Goal: Transaction & Acquisition: Book appointment/travel/reservation

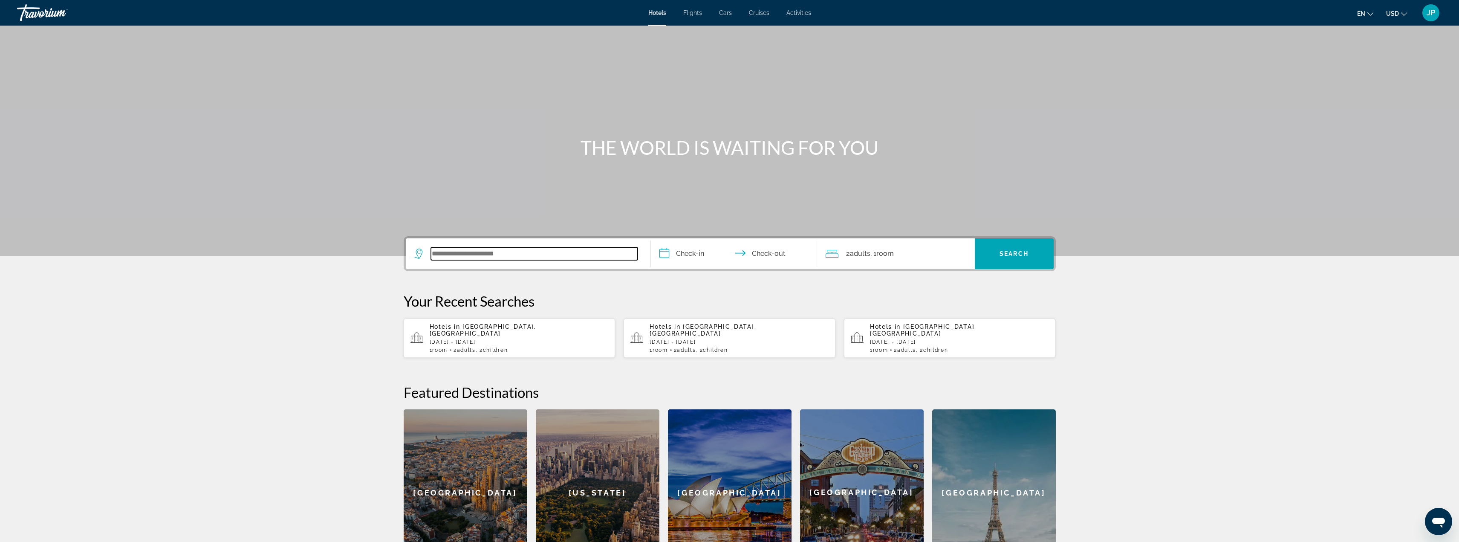
click at [512, 253] on input "Search widget" at bounding box center [534, 253] width 207 height 13
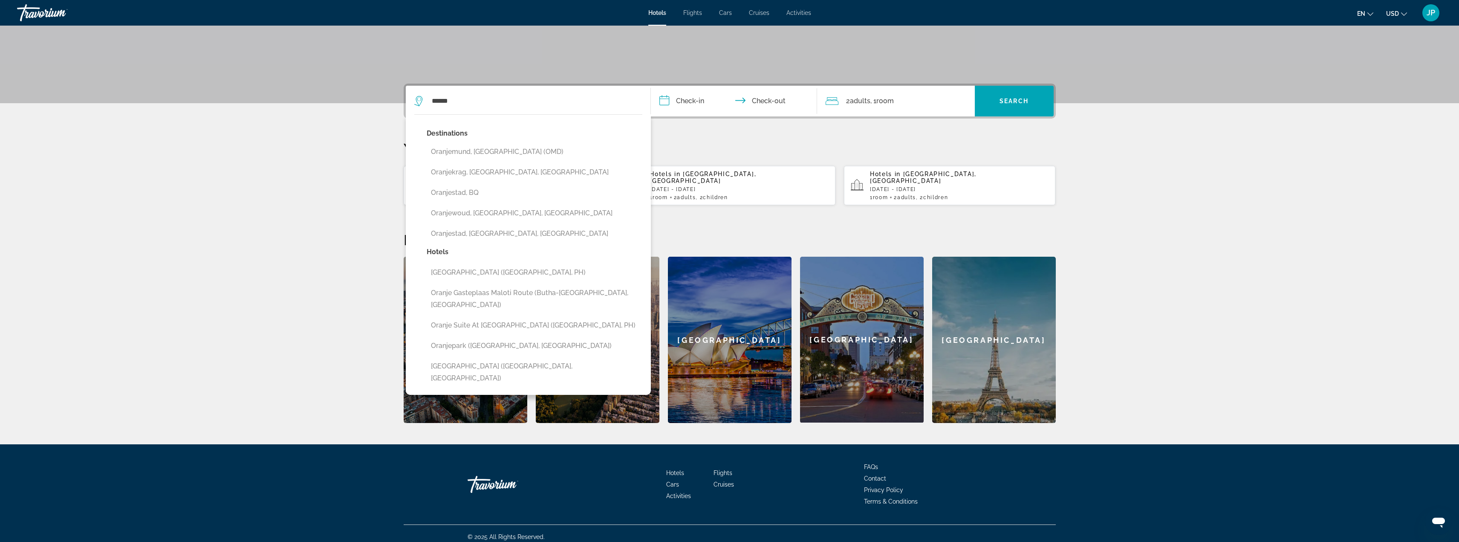
click at [508, 236] on button "Oranjestad, [GEOGRAPHIC_DATA], [GEOGRAPHIC_DATA]" at bounding box center [535, 233] width 216 height 16
type input "**********"
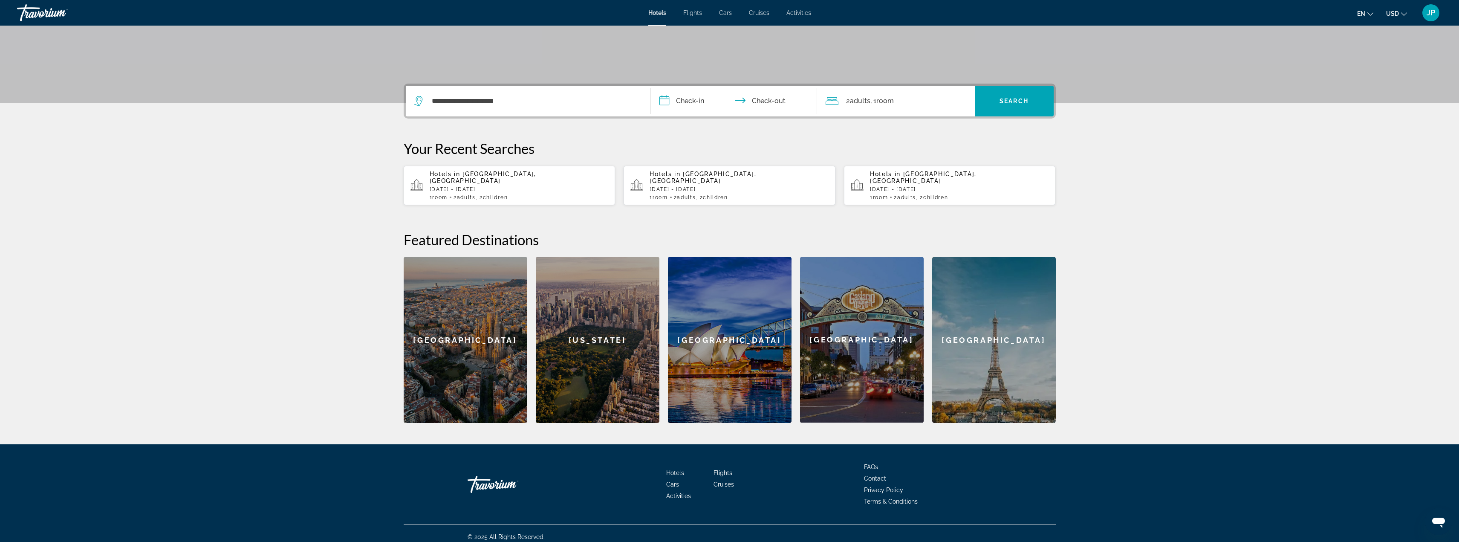
click at [677, 99] on input "**********" at bounding box center [736, 102] width 170 height 33
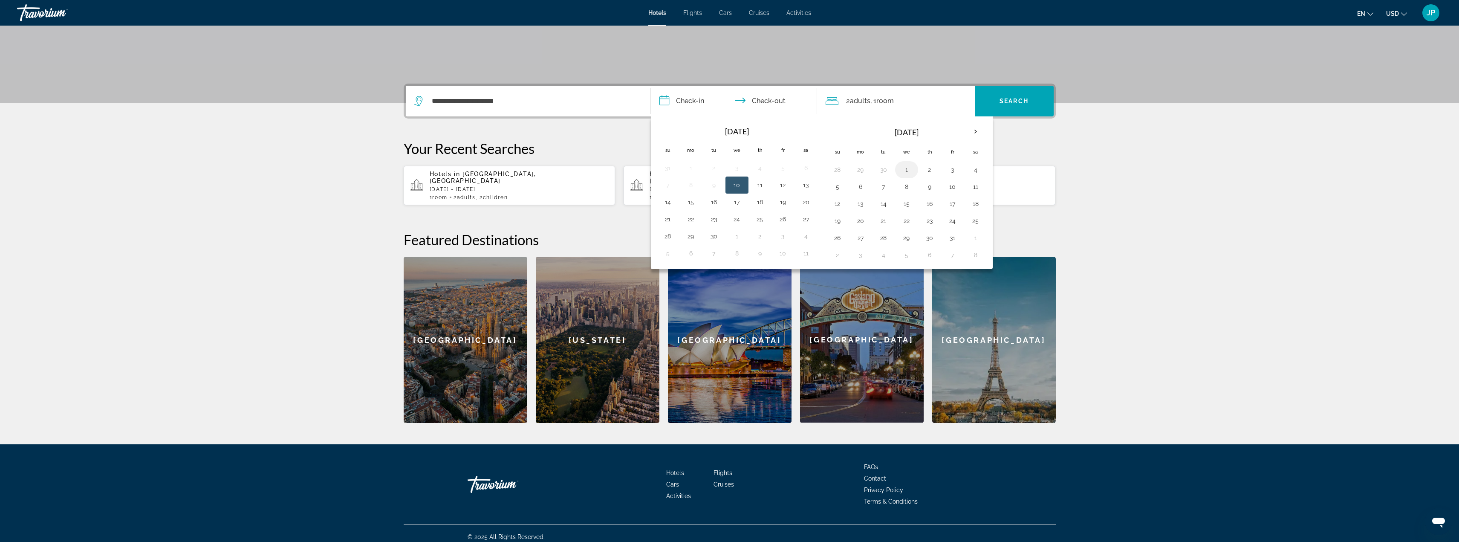
click at [907, 169] on button "1" at bounding box center [907, 170] width 14 height 12
click at [909, 188] on button "8" at bounding box center [907, 187] width 14 height 12
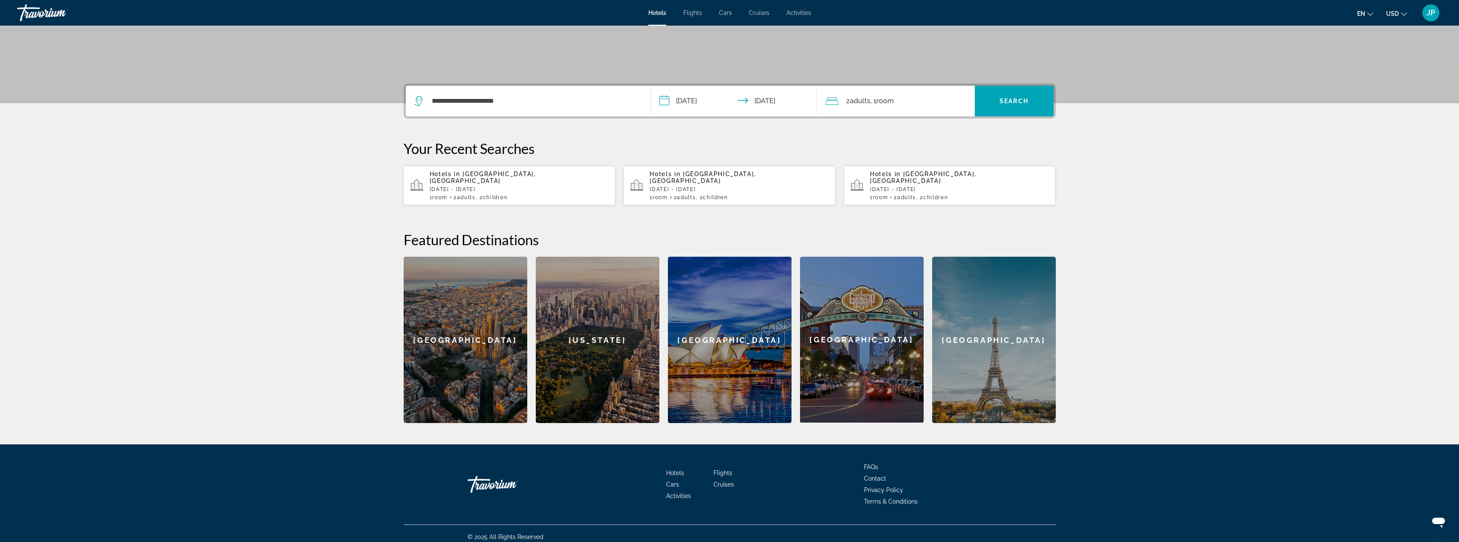
click at [894, 106] on span ", 1 Room rooms" at bounding box center [881, 101] width 23 height 12
click at [693, 102] on input "**********" at bounding box center [736, 102] width 170 height 33
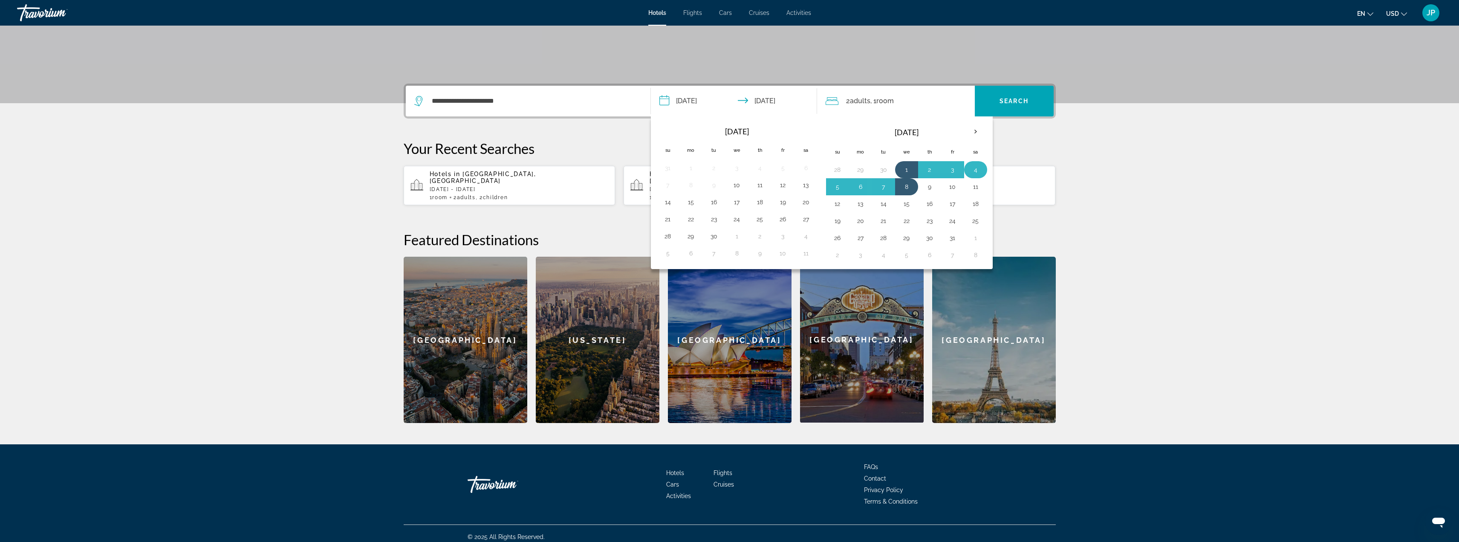
click at [972, 168] on button "4" at bounding box center [976, 170] width 14 height 12
click at [954, 169] on button "3" at bounding box center [953, 170] width 14 height 12
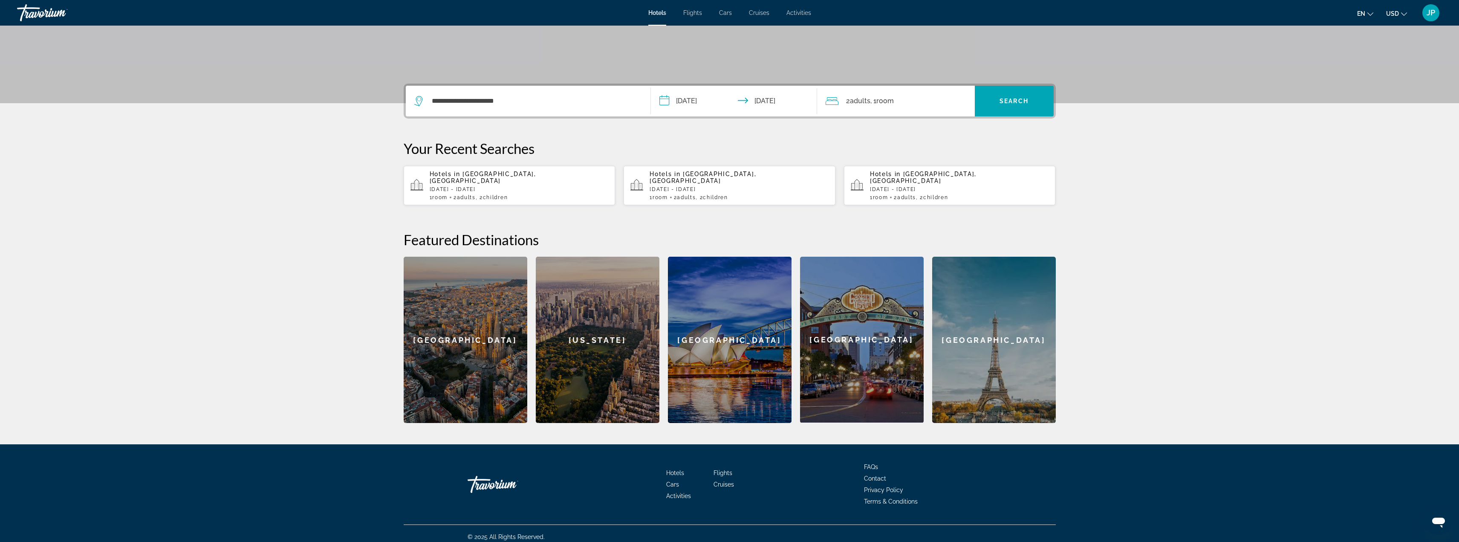
click at [784, 100] on input "**********" at bounding box center [736, 102] width 170 height 33
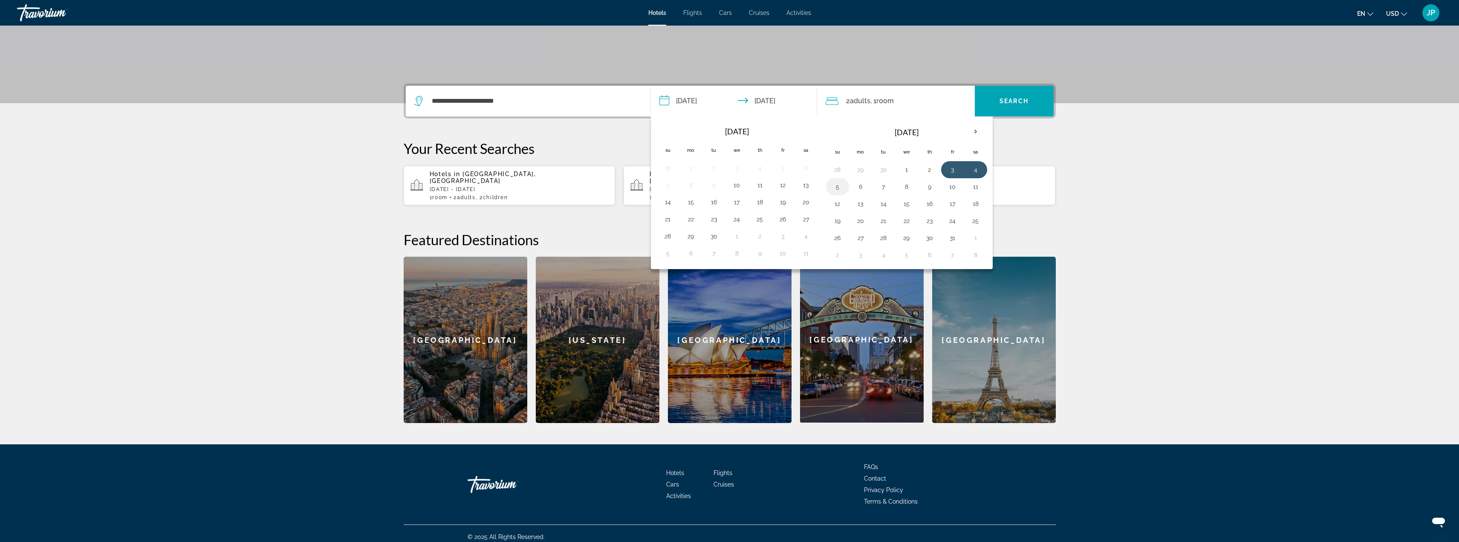
click at [838, 188] on button "5" at bounding box center [838, 187] width 14 height 12
click at [948, 169] on button "3" at bounding box center [953, 170] width 14 height 12
type input "**********"
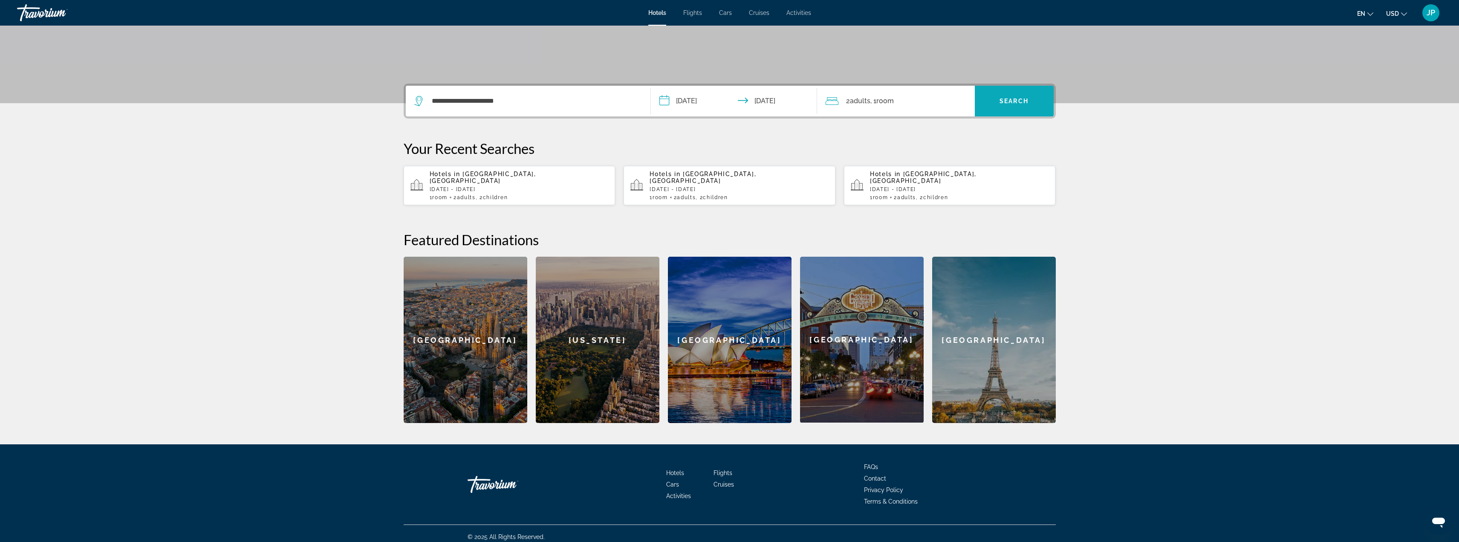
click at [997, 104] on span "Search widget" at bounding box center [1014, 101] width 79 height 20
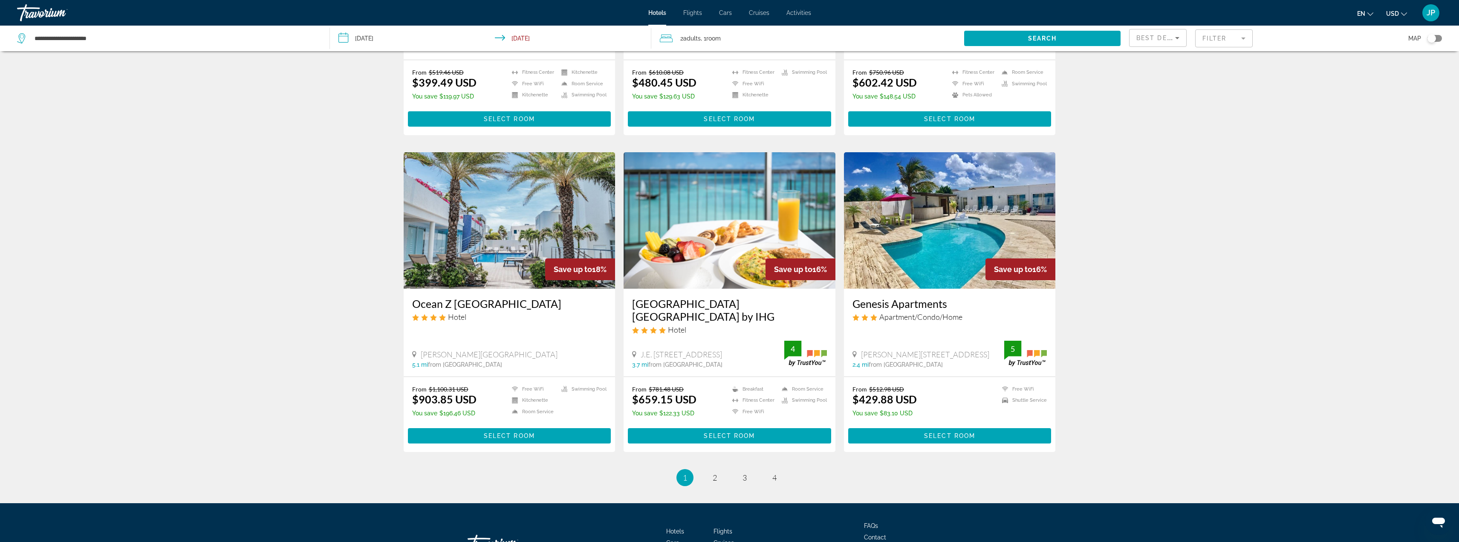
scroll to position [905, 0]
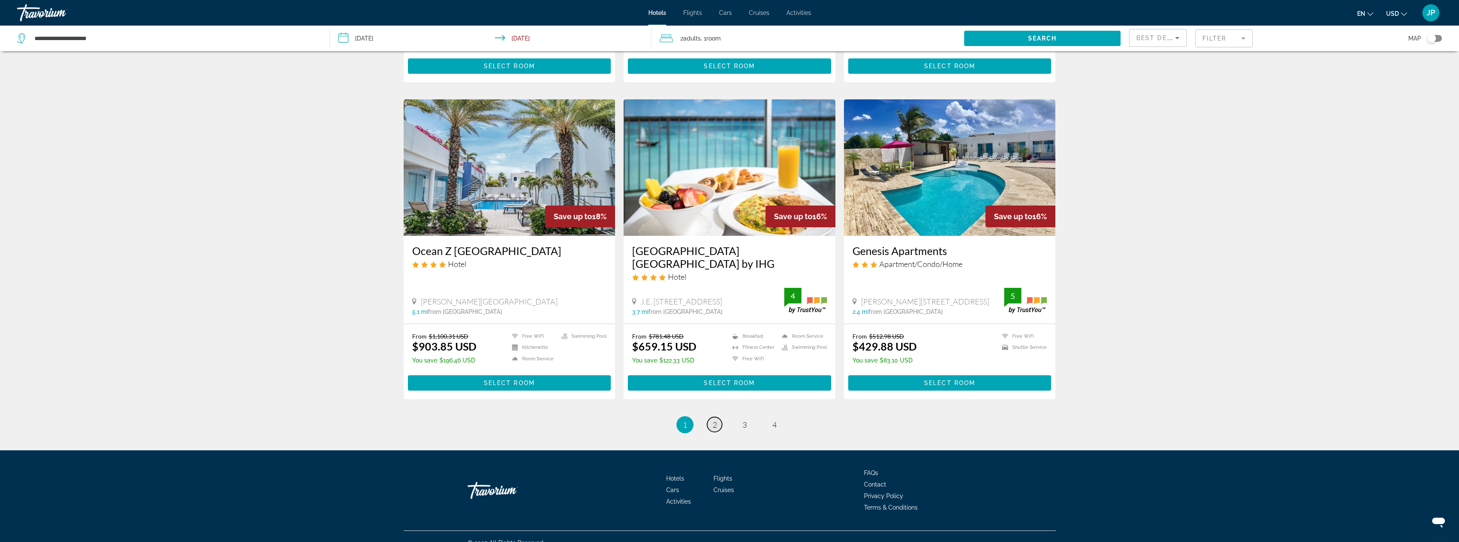
click at [716, 417] on link "page 2" at bounding box center [714, 424] width 15 height 15
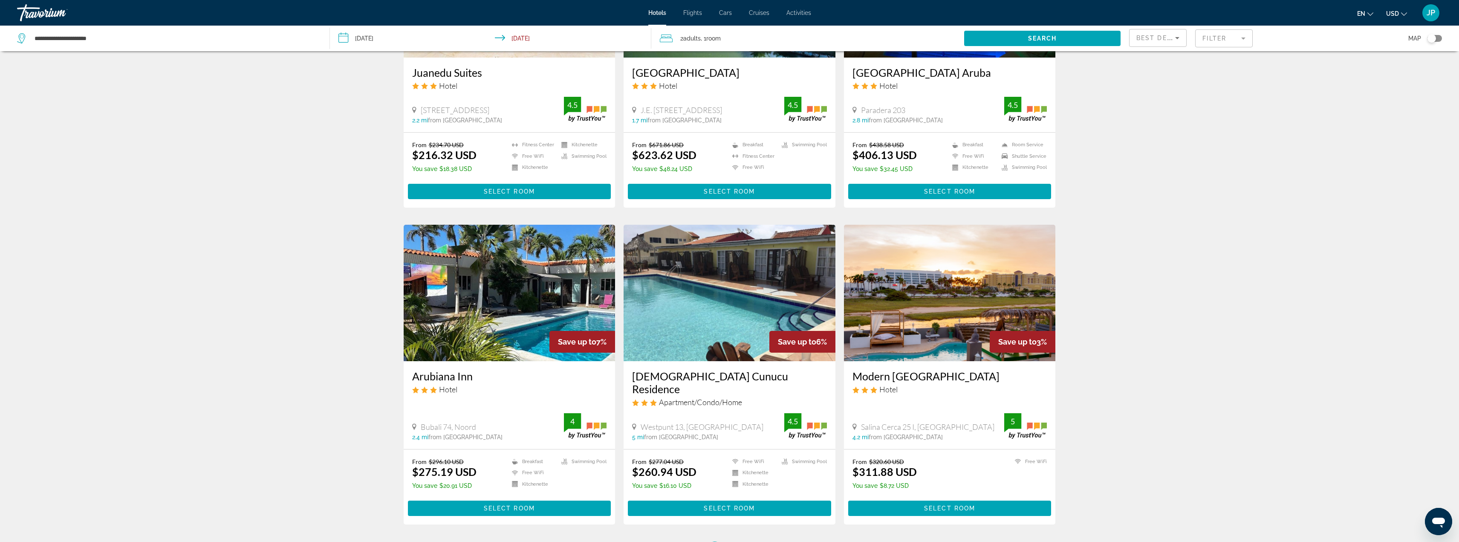
scroll to position [893, 0]
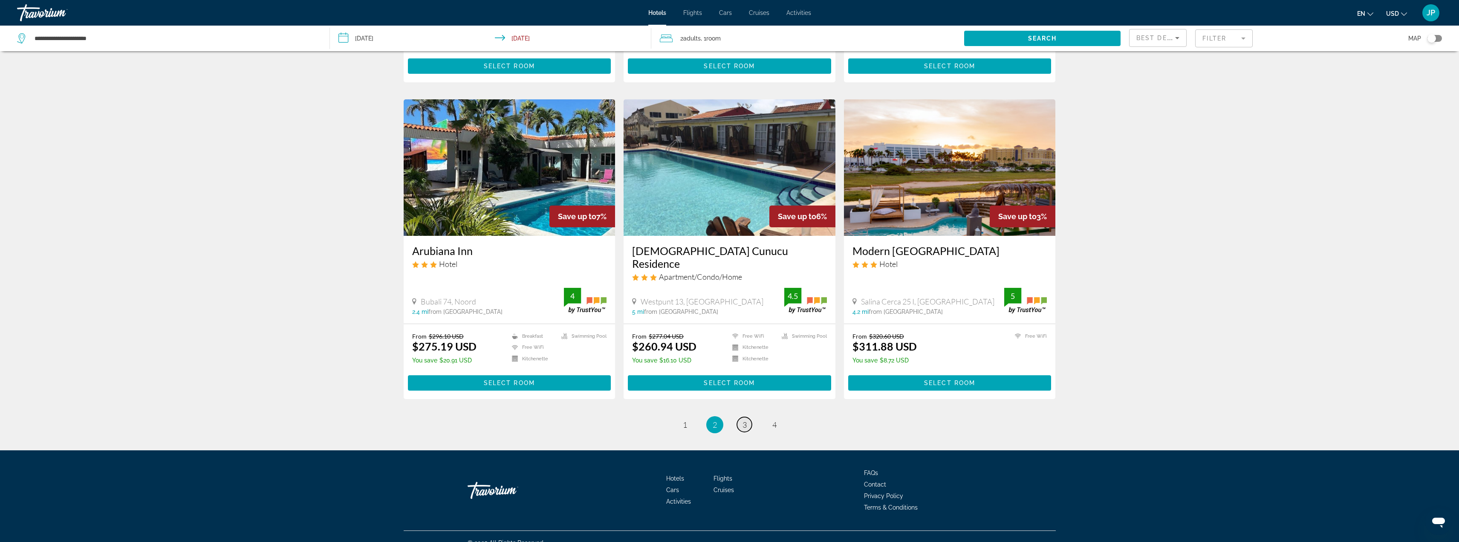
click at [746, 418] on link "page 3" at bounding box center [744, 424] width 15 height 15
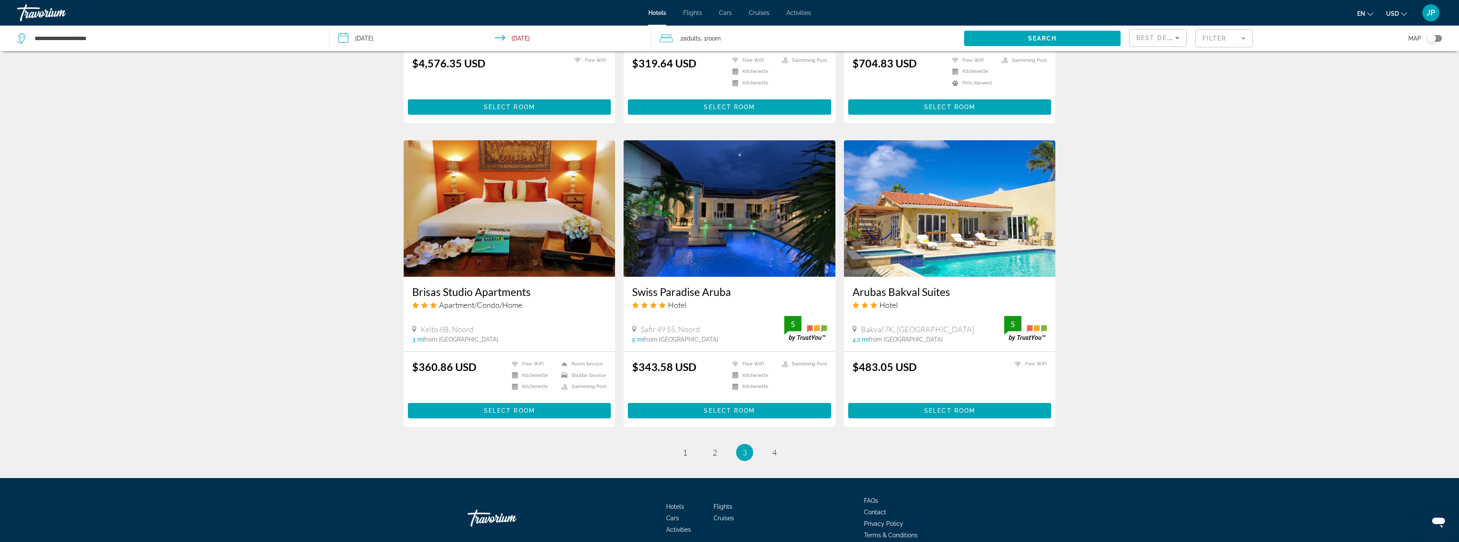
scroll to position [893, 0]
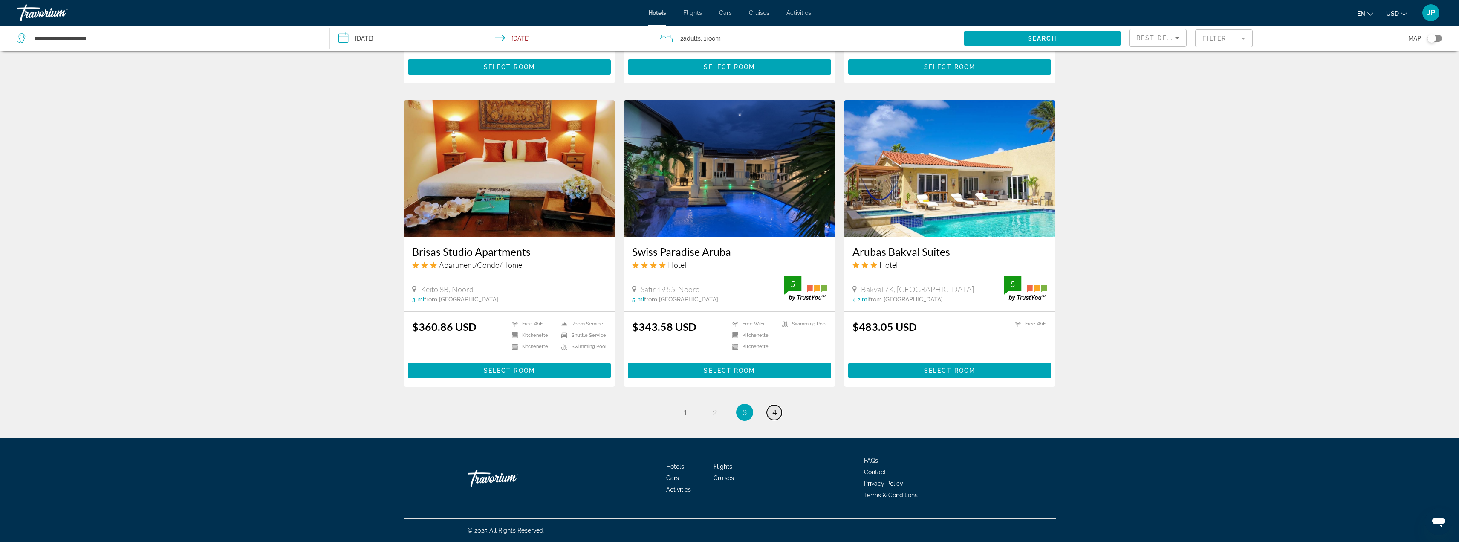
click at [771, 412] on link "page 4" at bounding box center [774, 412] width 15 height 15
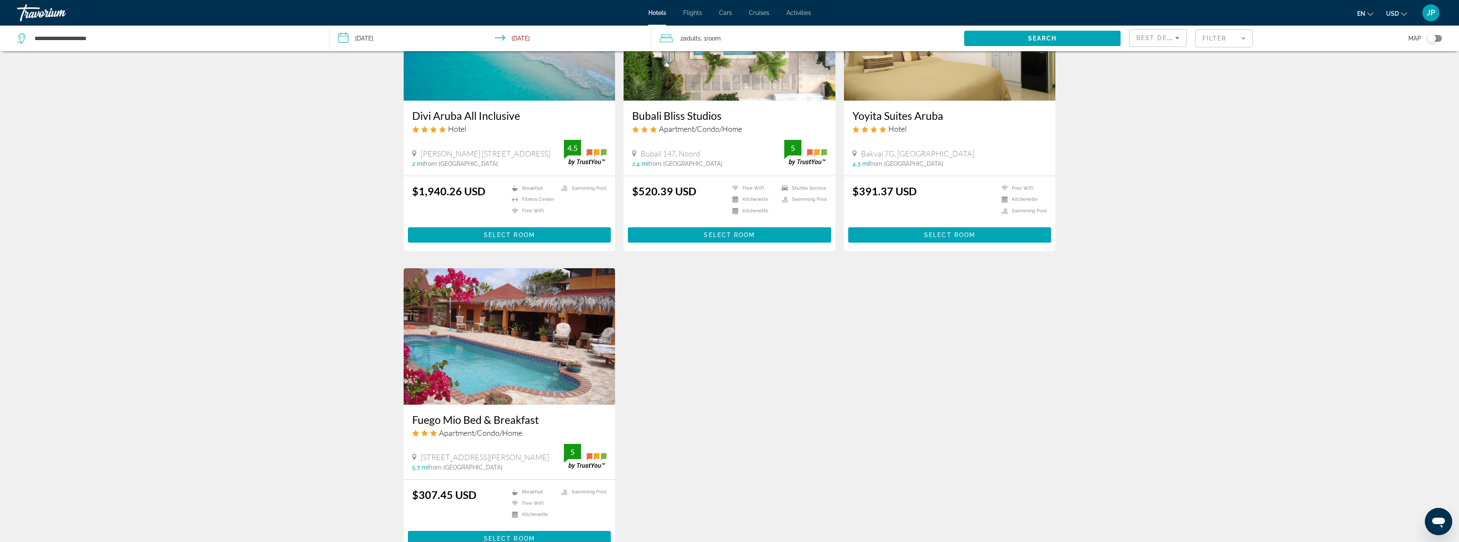
scroll to position [893, 0]
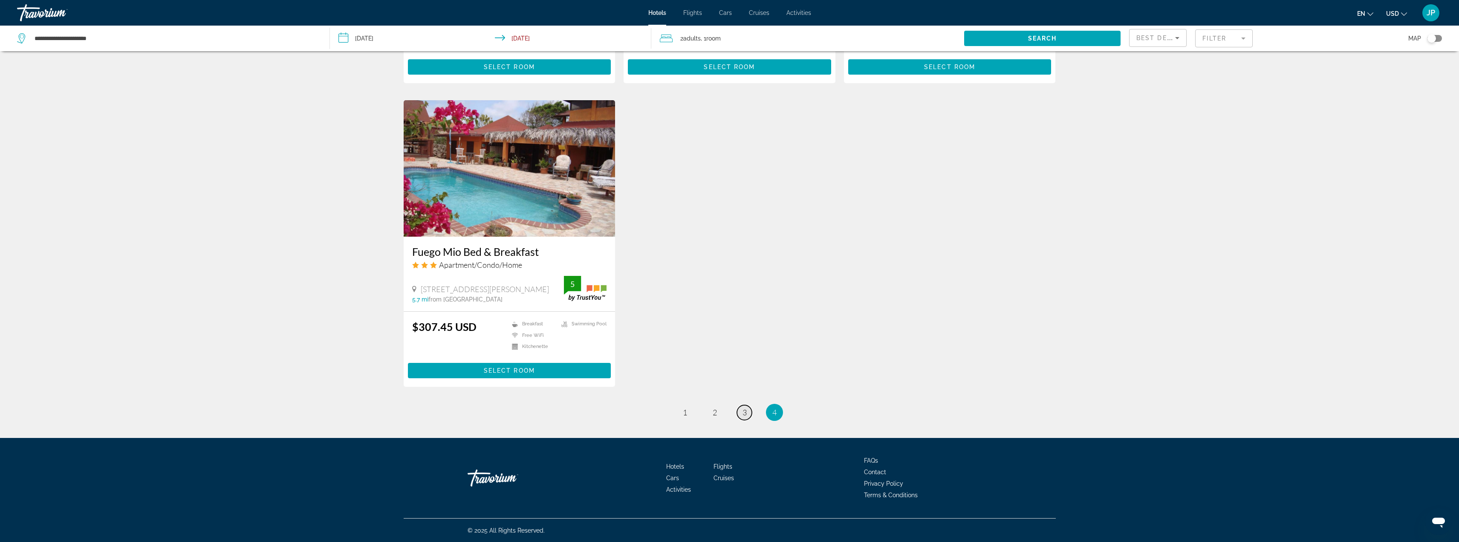
click at [743, 415] on span "3" at bounding box center [745, 411] width 4 height 9
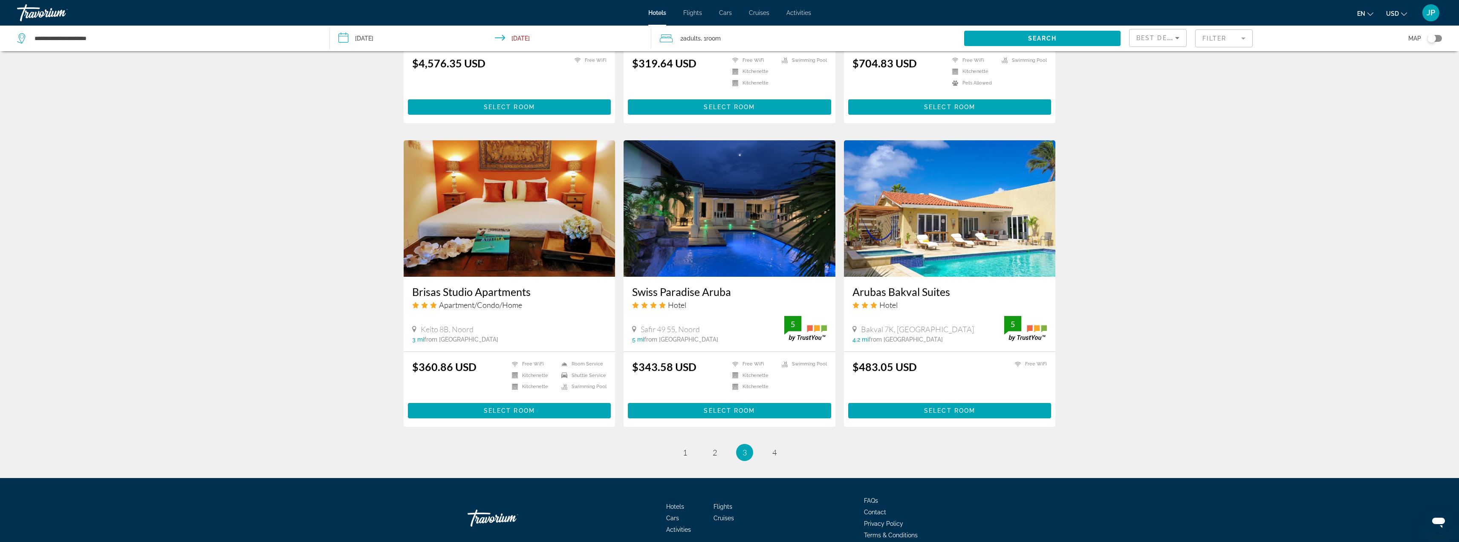
scroll to position [893, 0]
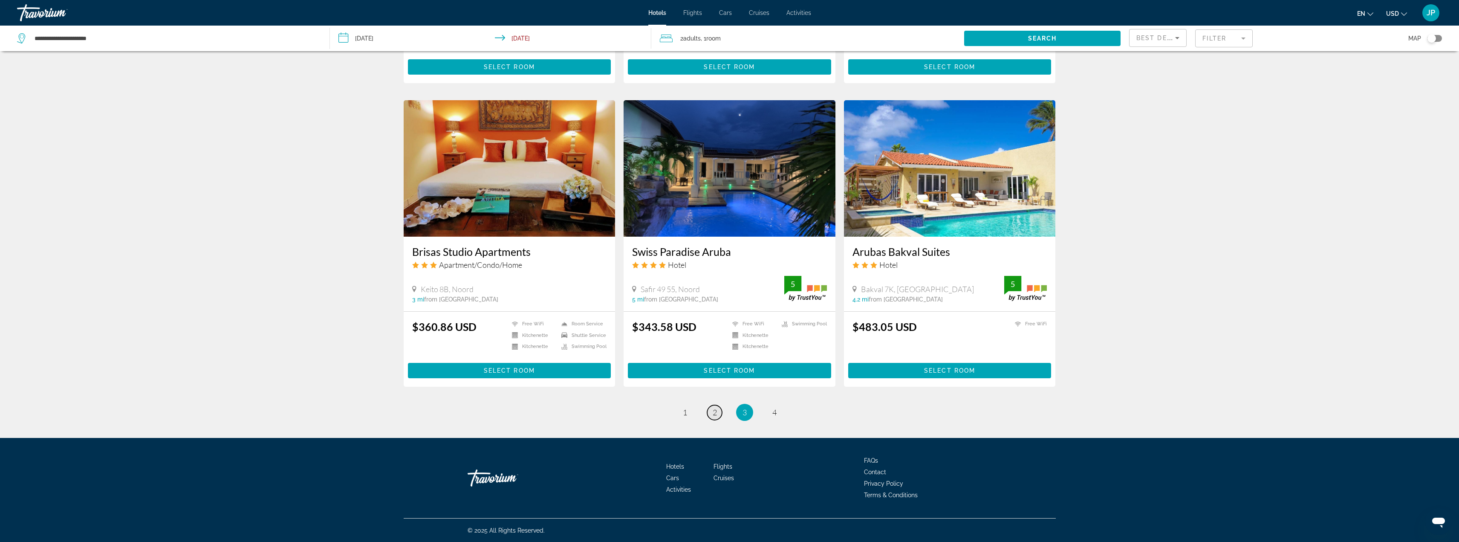
click at [714, 412] on span "2" at bounding box center [715, 411] width 4 height 9
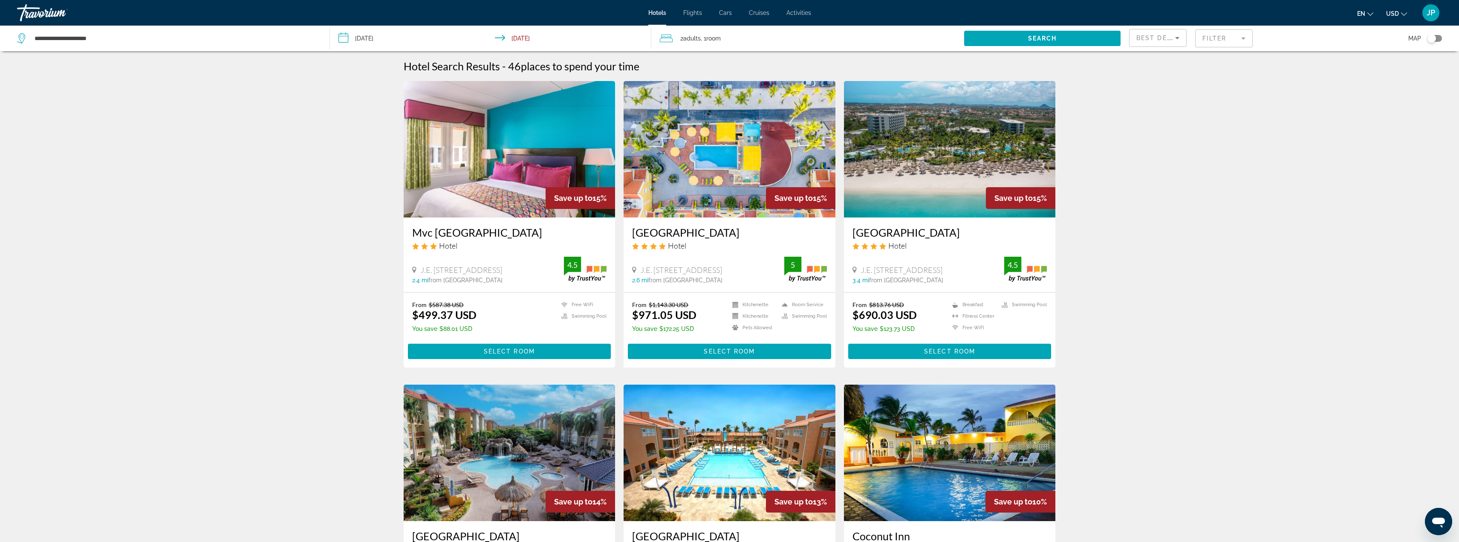
click at [523, 144] on img "Main content" at bounding box center [510, 149] width 212 height 136
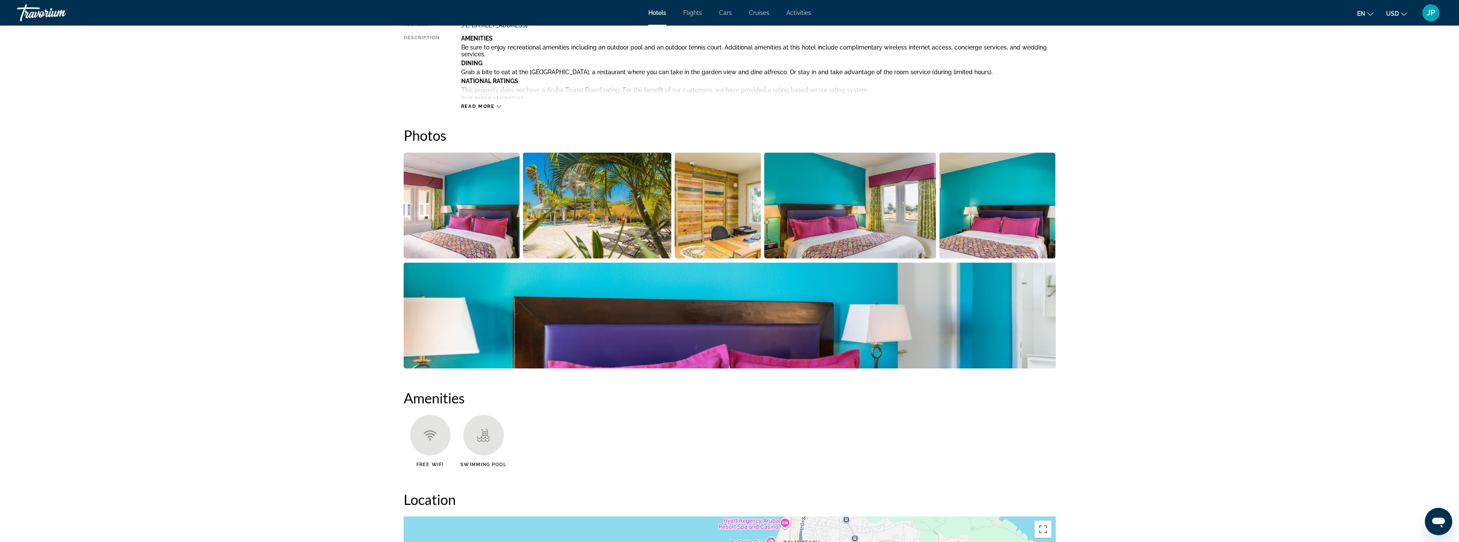
scroll to position [298, 0]
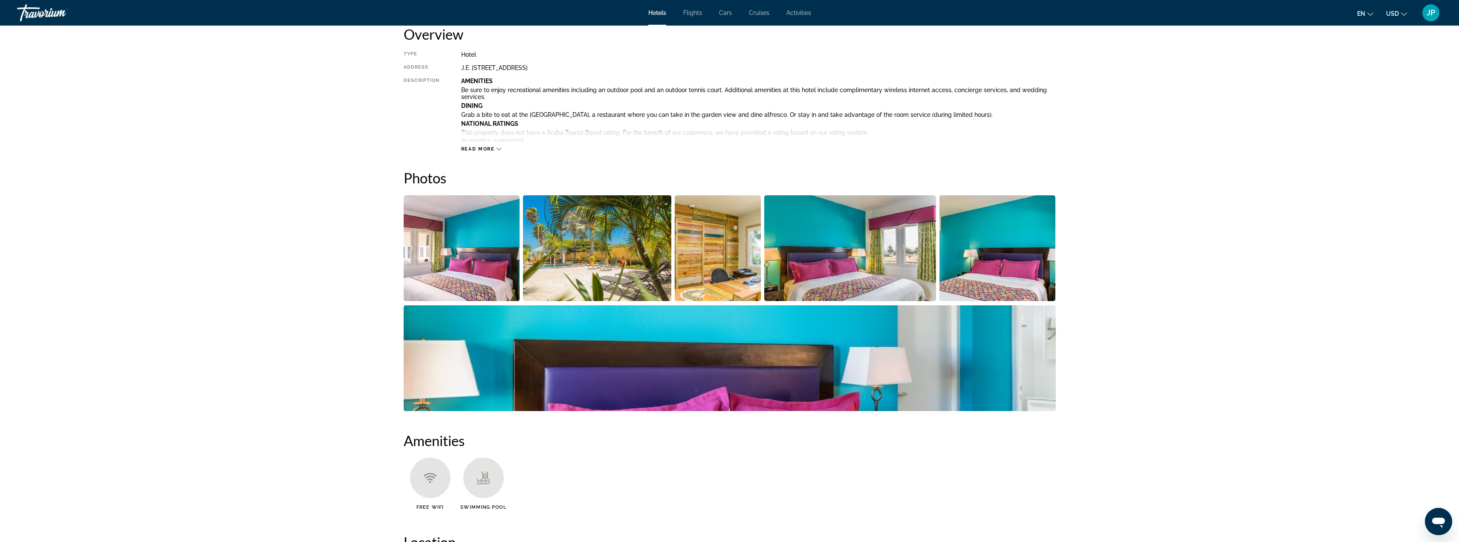
click at [835, 231] on img "Open full-screen image slider" at bounding box center [850, 248] width 172 height 106
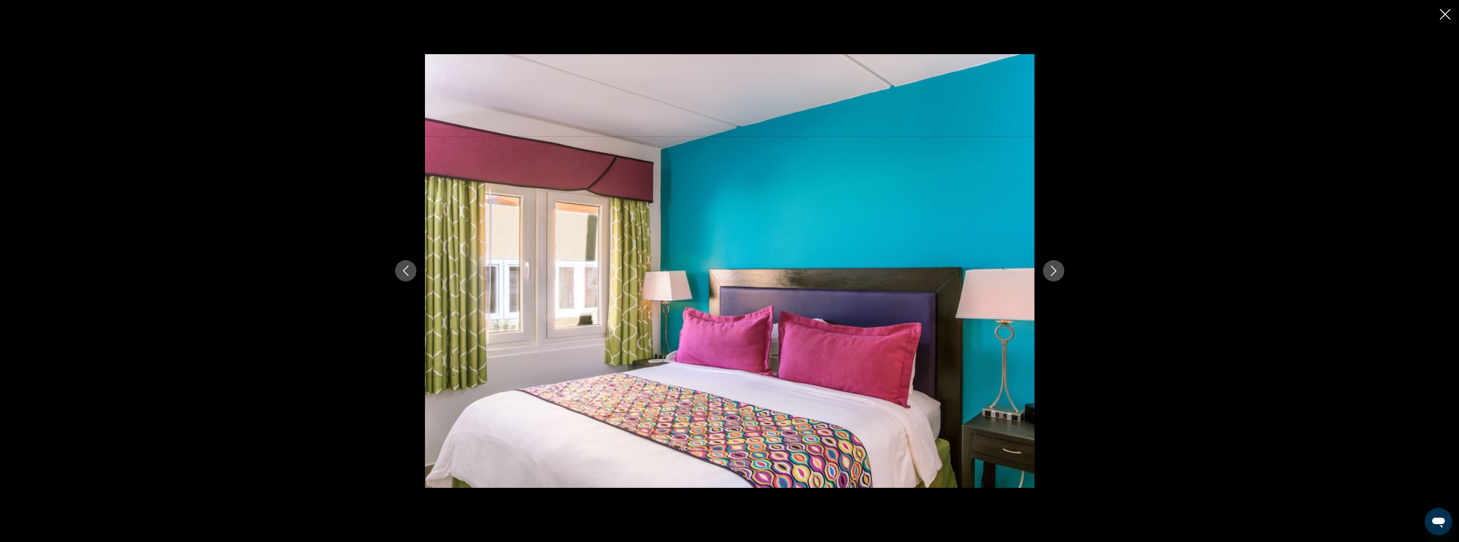
click at [1058, 271] on icon "Next image" at bounding box center [1054, 271] width 10 height 10
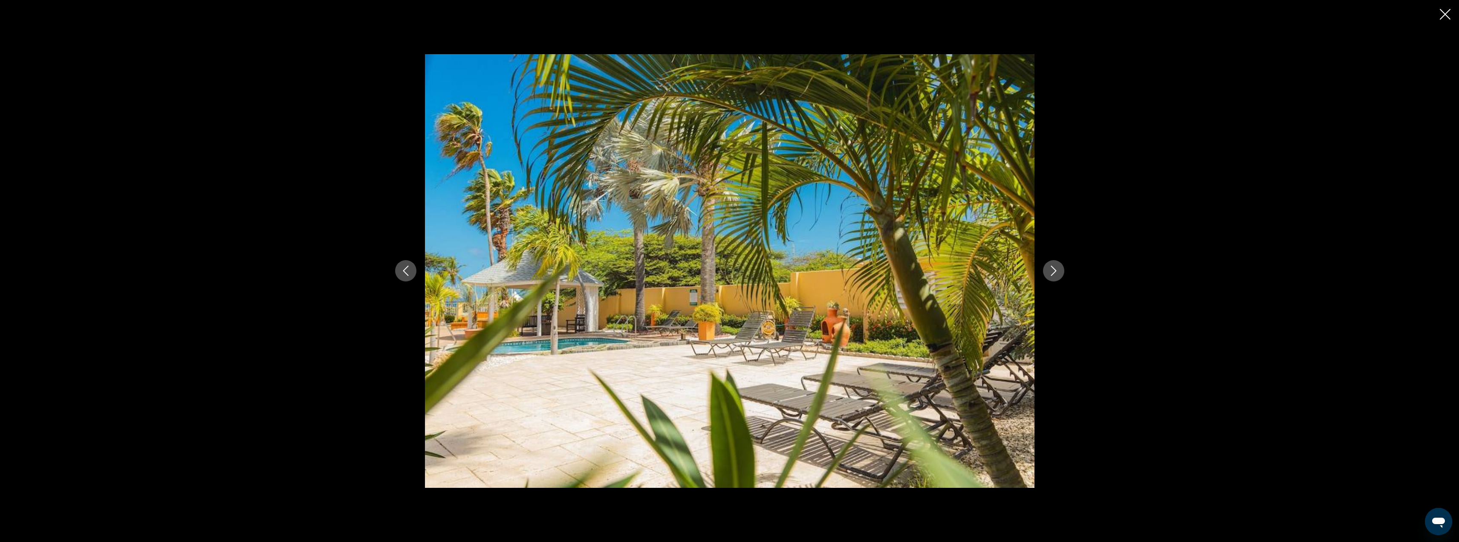
click at [1058, 271] on icon "Next image" at bounding box center [1054, 271] width 10 height 10
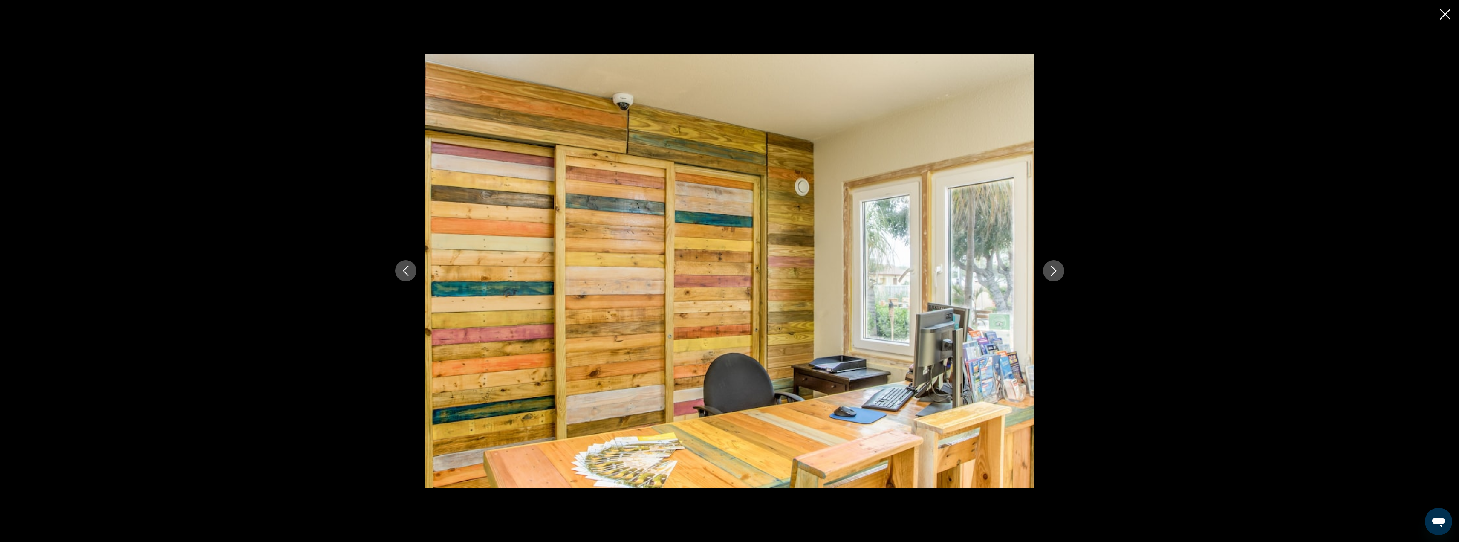
click at [1058, 271] on icon "Next image" at bounding box center [1054, 271] width 10 height 10
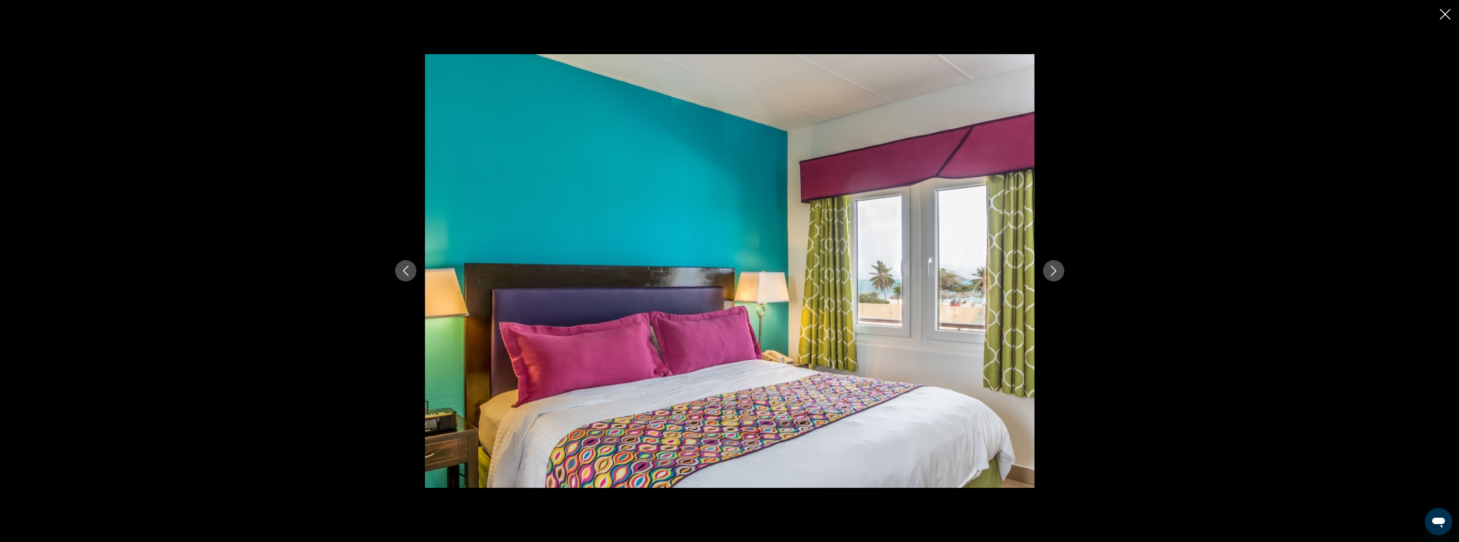
click at [1058, 271] on icon "Next image" at bounding box center [1054, 271] width 10 height 10
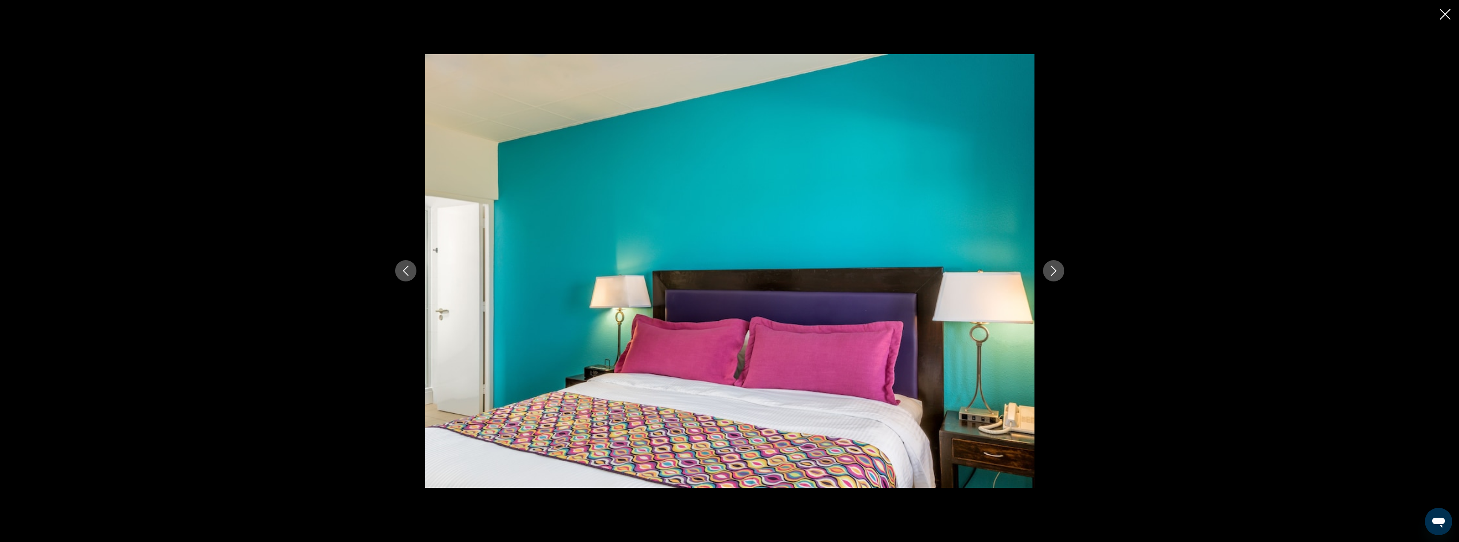
click at [1058, 271] on icon "Next image" at bounding box center [1054, 271] width 10 height 10
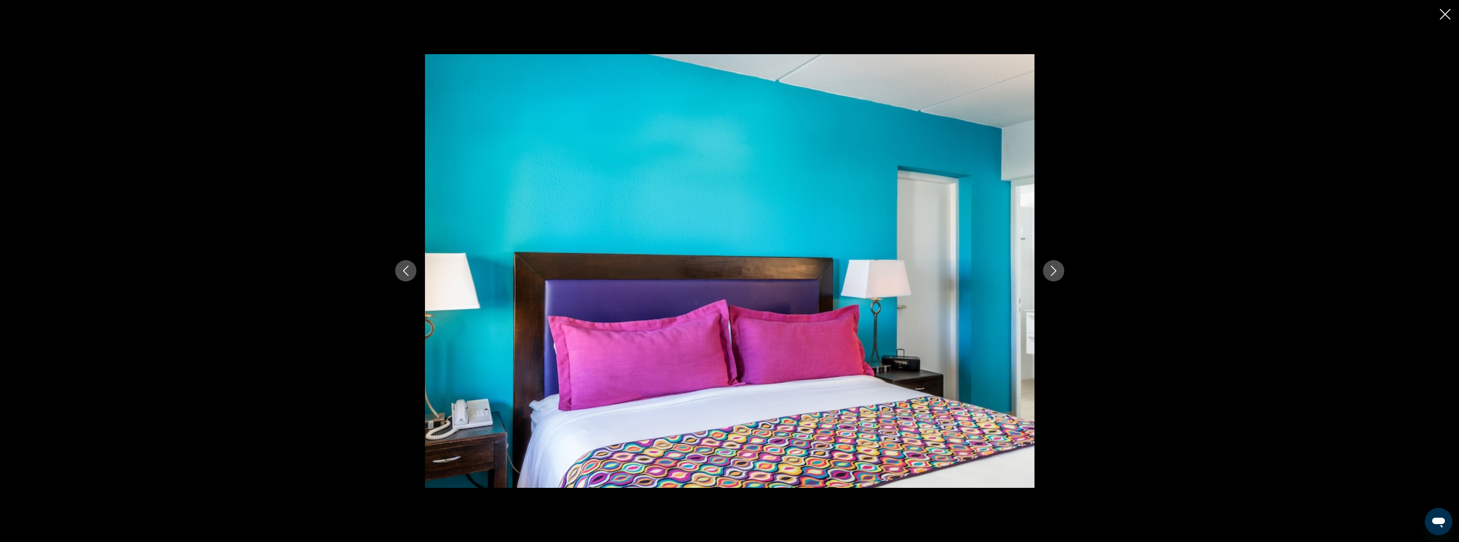
click at [1058, 271] on icon "Next image" at bounding box center [1054, 271] width 10 height 10
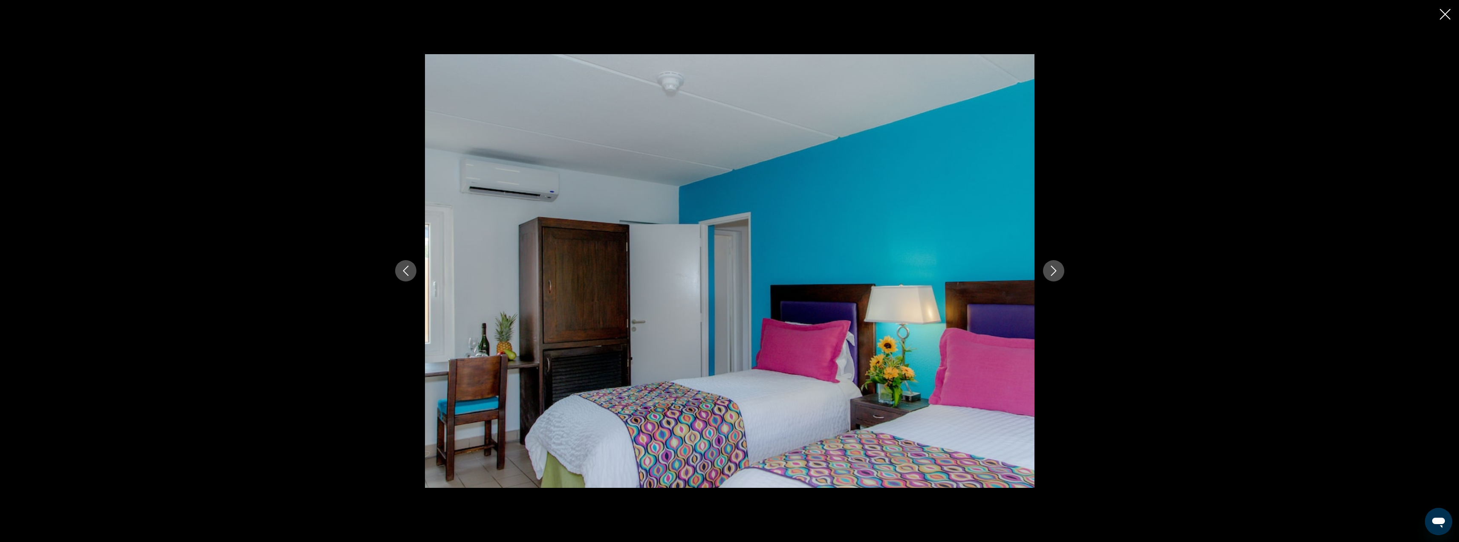
click at [1058, 271] on icon "Next image" at bounding box center [1054, 271] width 10 height 10
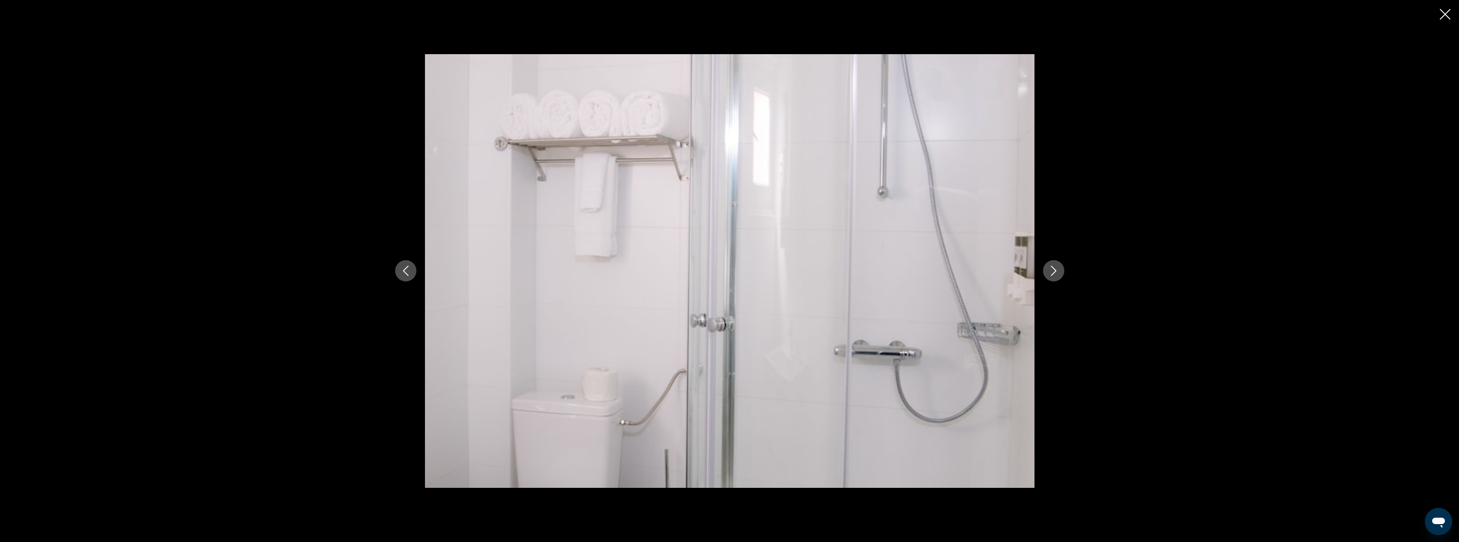
click at [1058, 271] on icon "Next image" at bounding box center [1054, 271] width 10 height 10
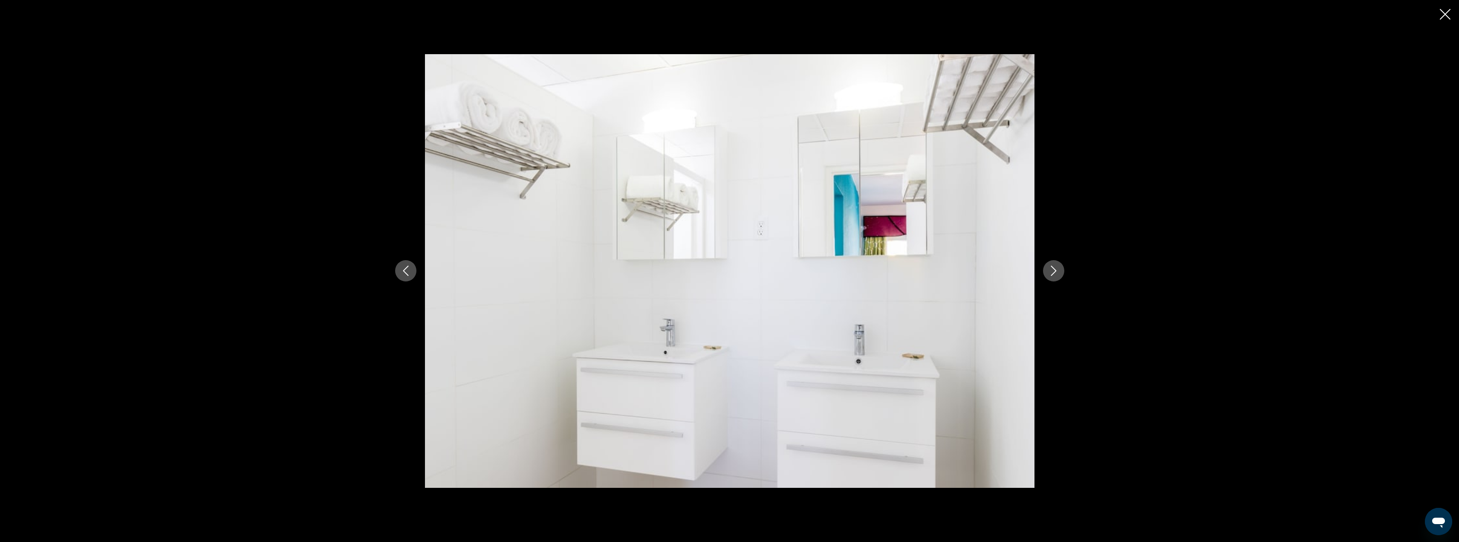
click at [1058, 271] on icon "Next image" at bounding box center [1054, 271] width 10 height 10
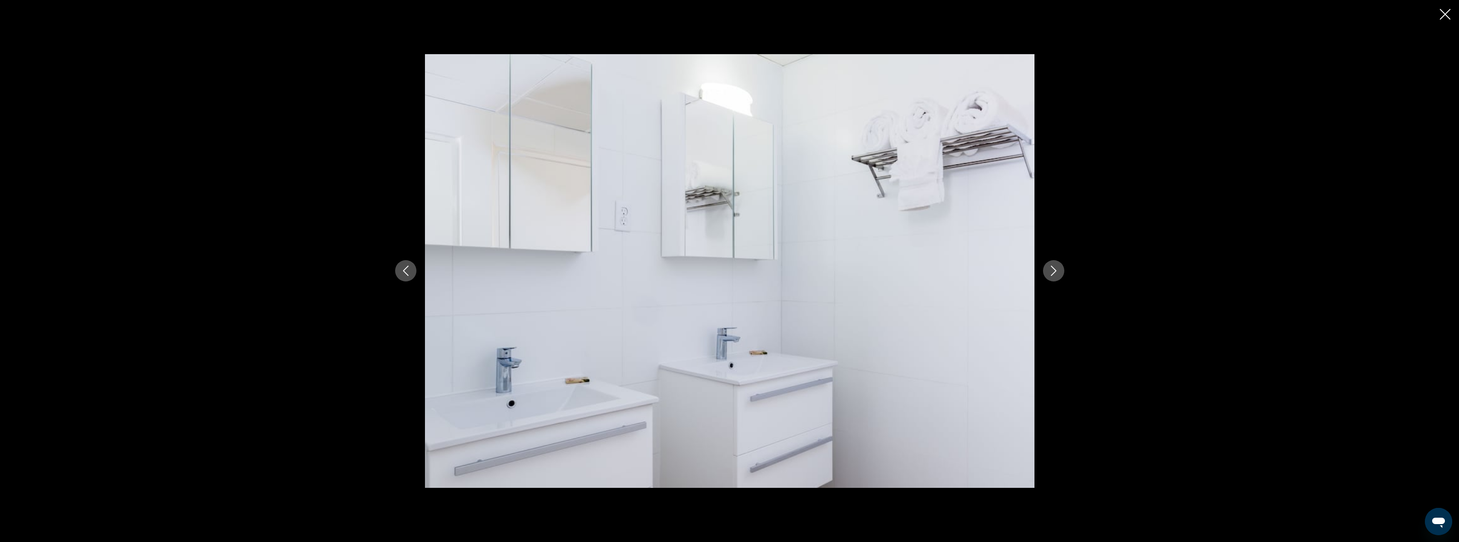
click at [1058, 271] on icon "Next image" at bounding box center [1054, 271] width 10 height 10
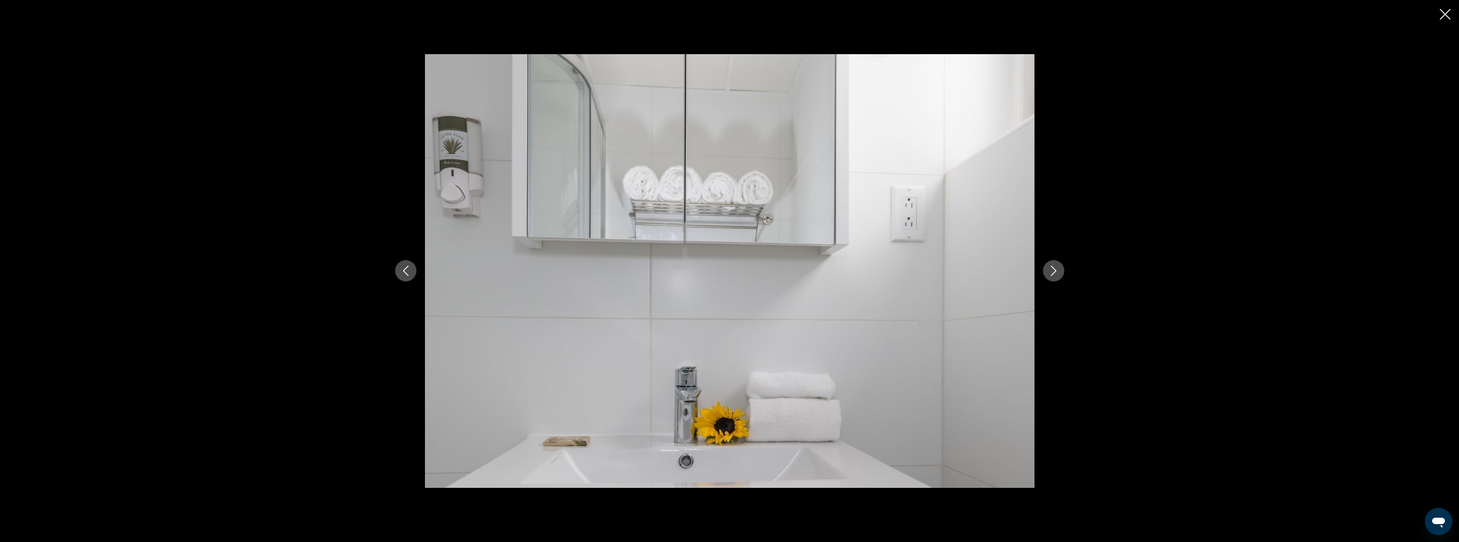
click at [1058, 271] on icon "Next image" at bounding box center [1054, 271] width 10 height 10
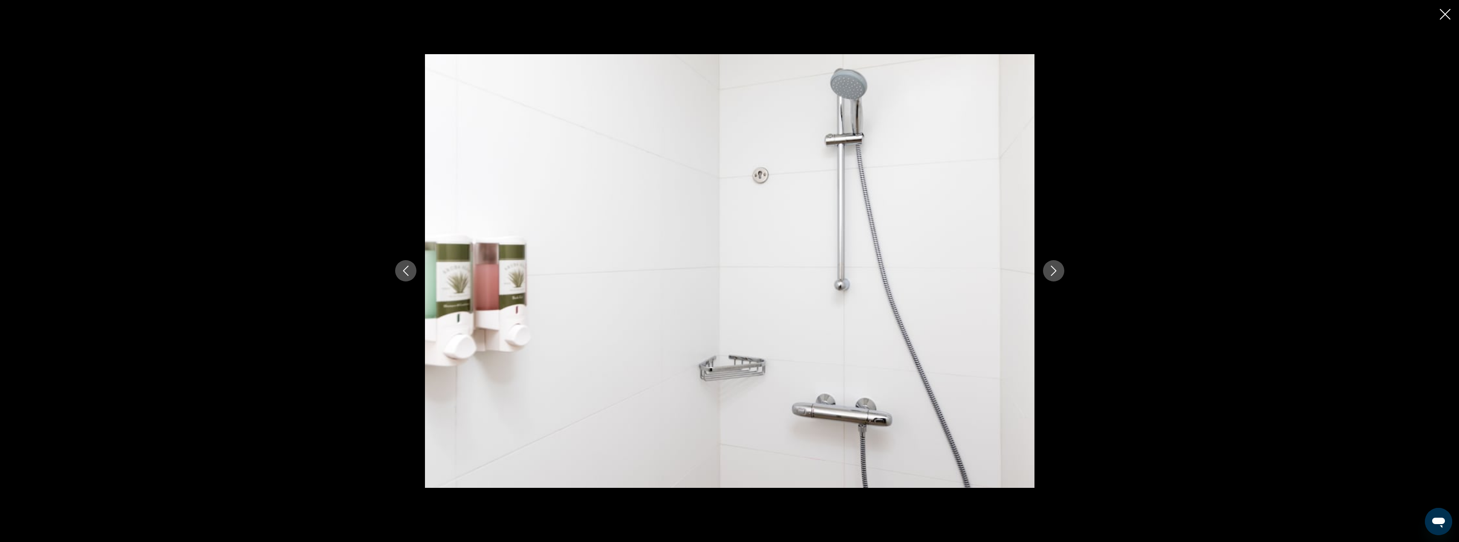
click at [1058, 271] on icon "Next image" at bounding box center [1054, 271] width 10 height 10
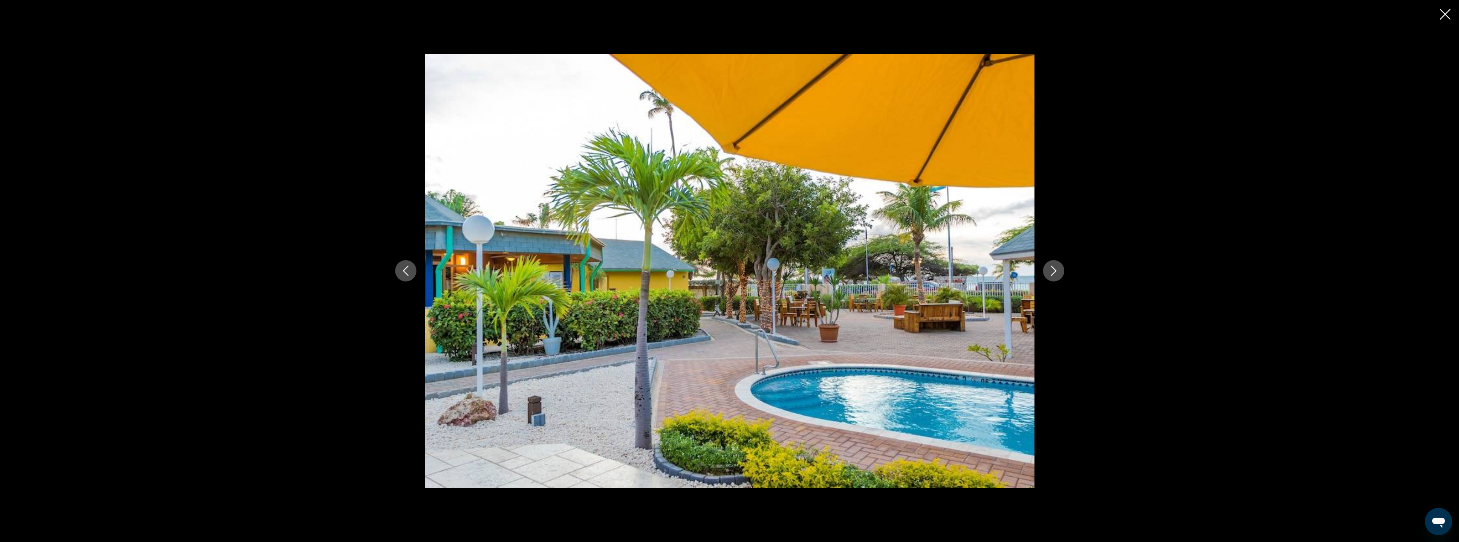
click at [1058, 271] on icon "Next image" at bounding box center [1054, 271] width 10 height 10
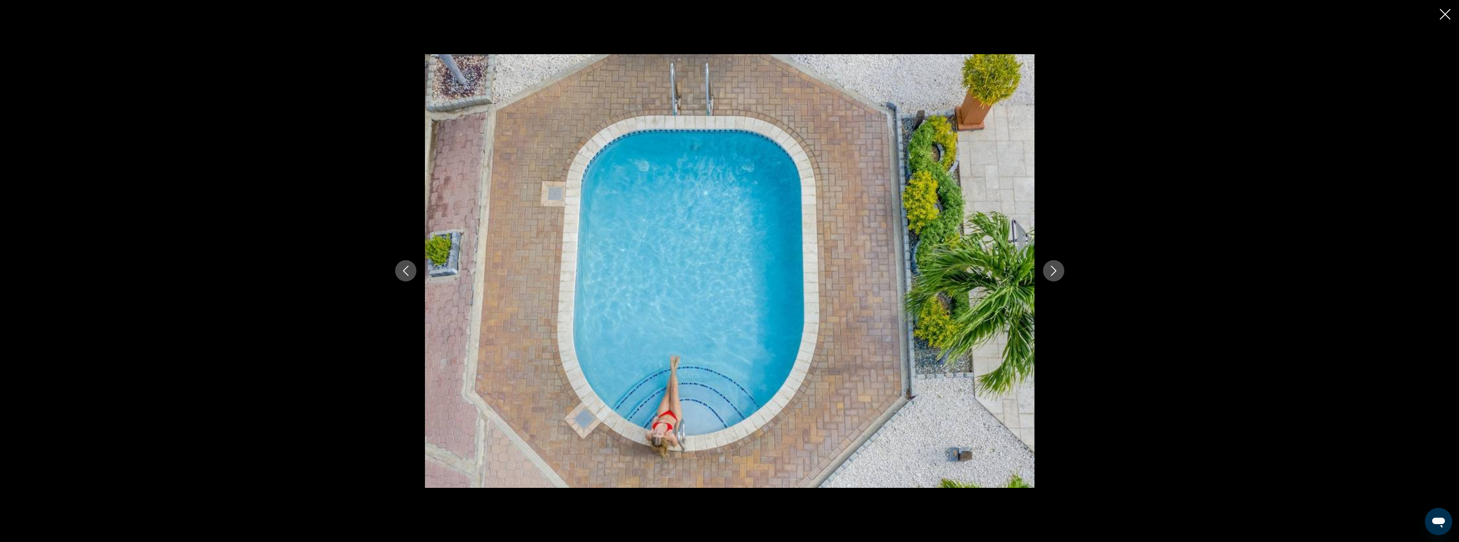
click at [1058, 271] on icon "Next image" at bounding box center [1054, 271] width 10 height 10
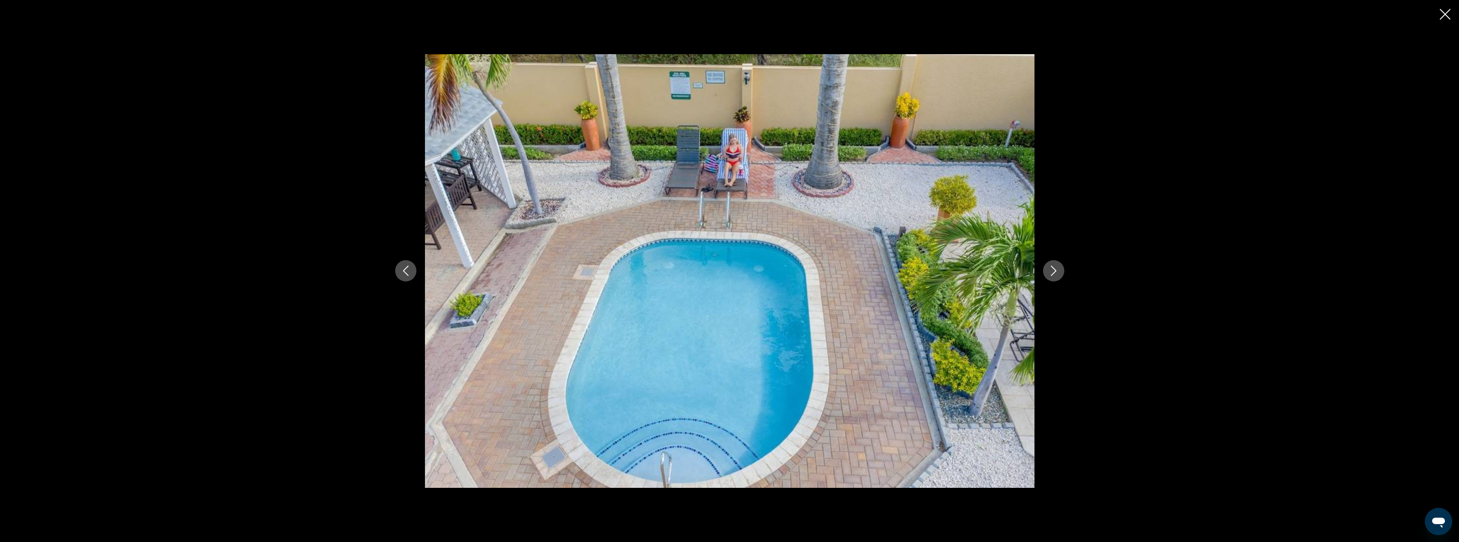
click at [1058, 271] on icon "Next image" at bounding box center [1054, 271] width 10 height 10
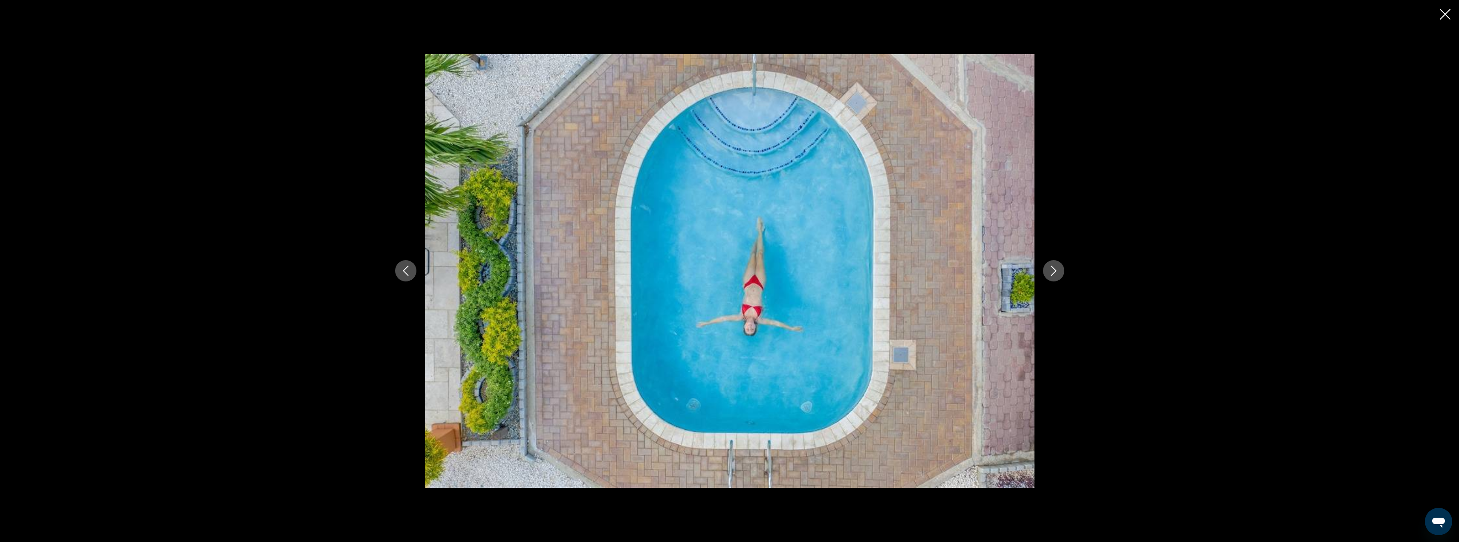
click at [1058, 271] on icon "Next image" at bounding box center [1054, 271] width 10 height 10
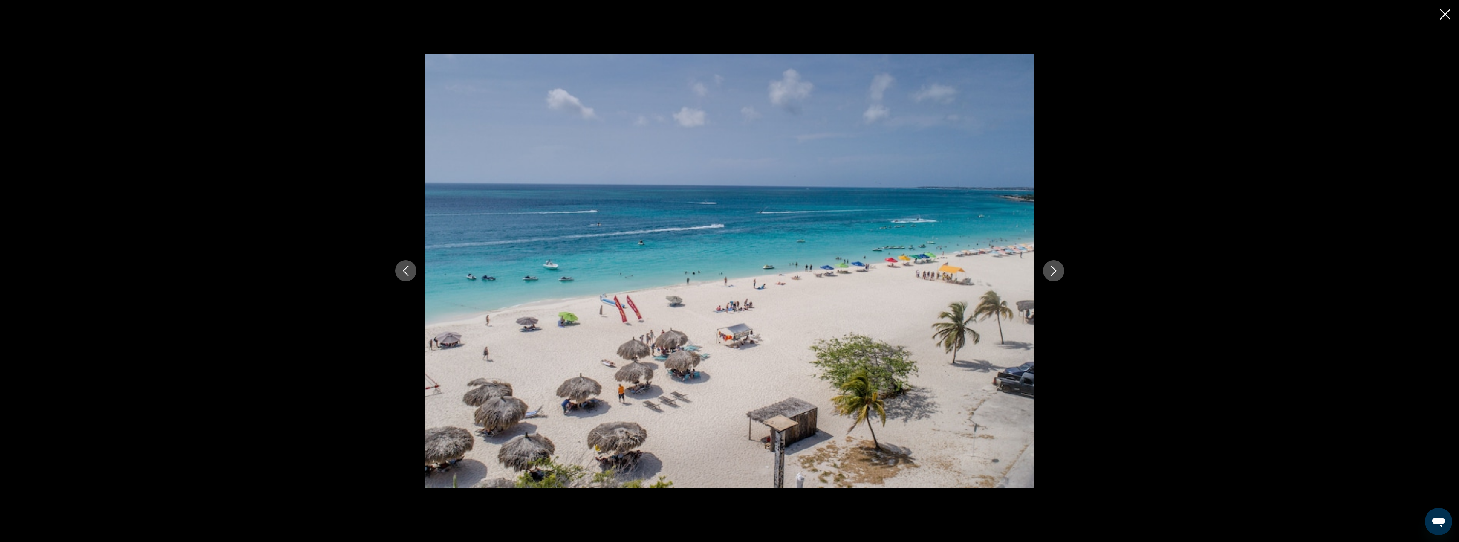
click at [1058, 270] on icon "Next image" at bounding box center [1054, 271] width 10 height 10
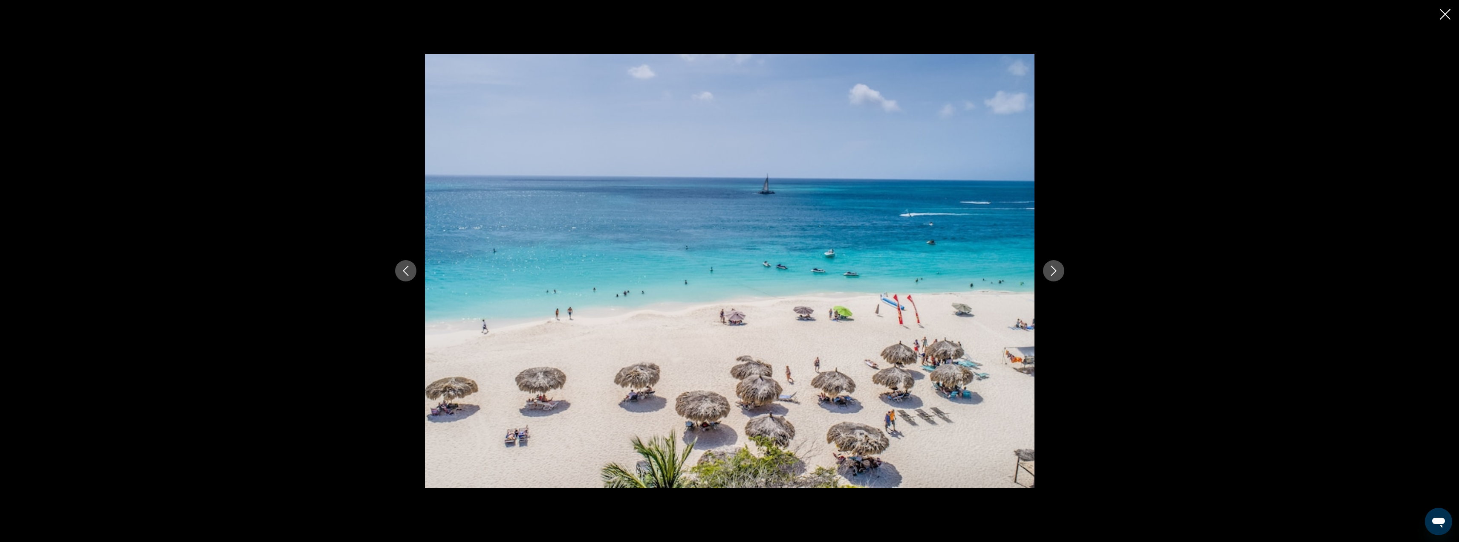
click at [1058, 270] on icon "Next image" at bounding box center [1054, 271] width 10 height 10
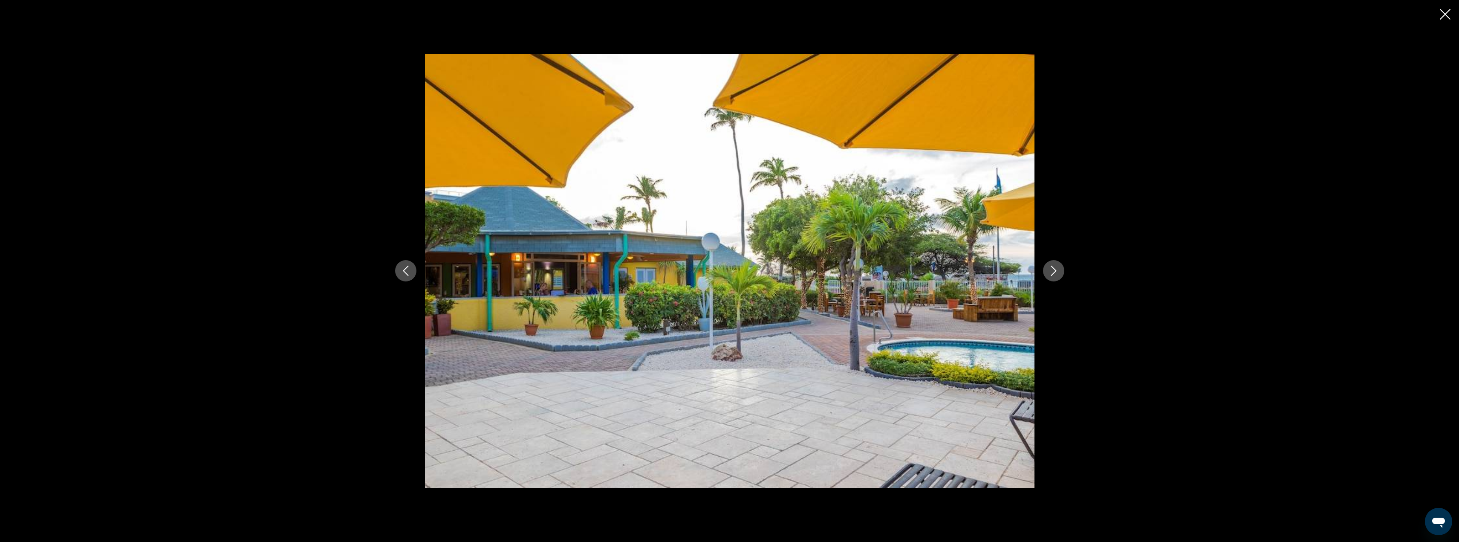
click at [1058, 270] on icon "Next image" at bounding box center [1054, 271] width 10 height 10
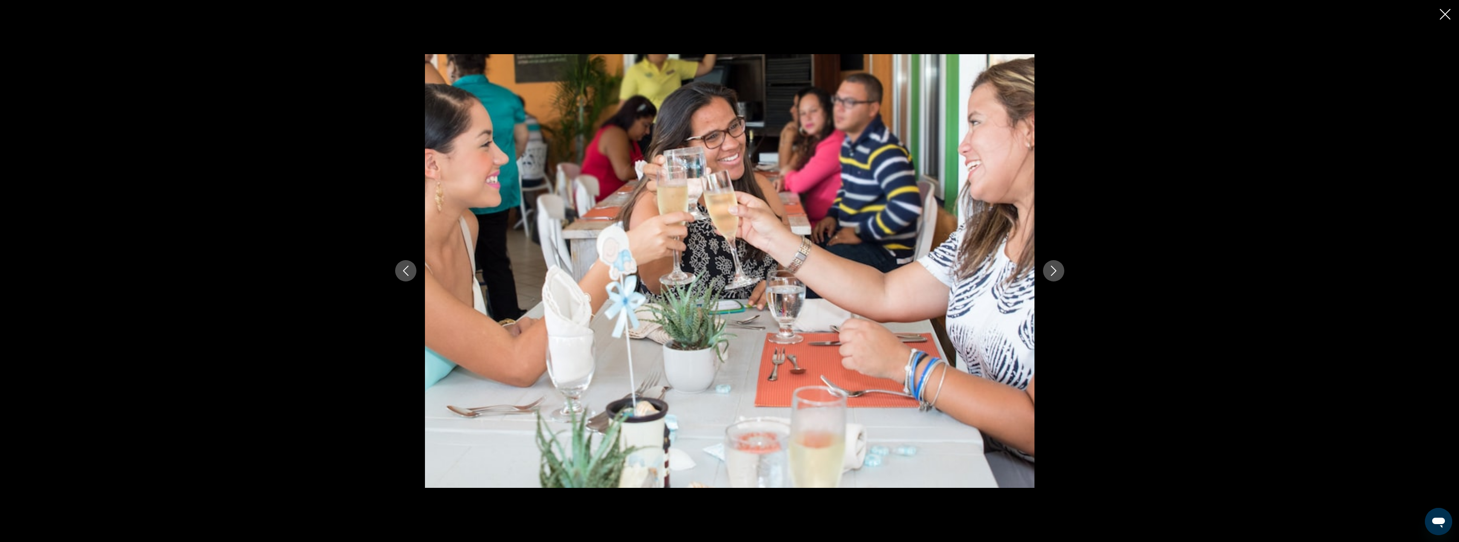
click at [1058, 270] on icon "Next image" at bounding box center [1054, 271] width 10 height 10
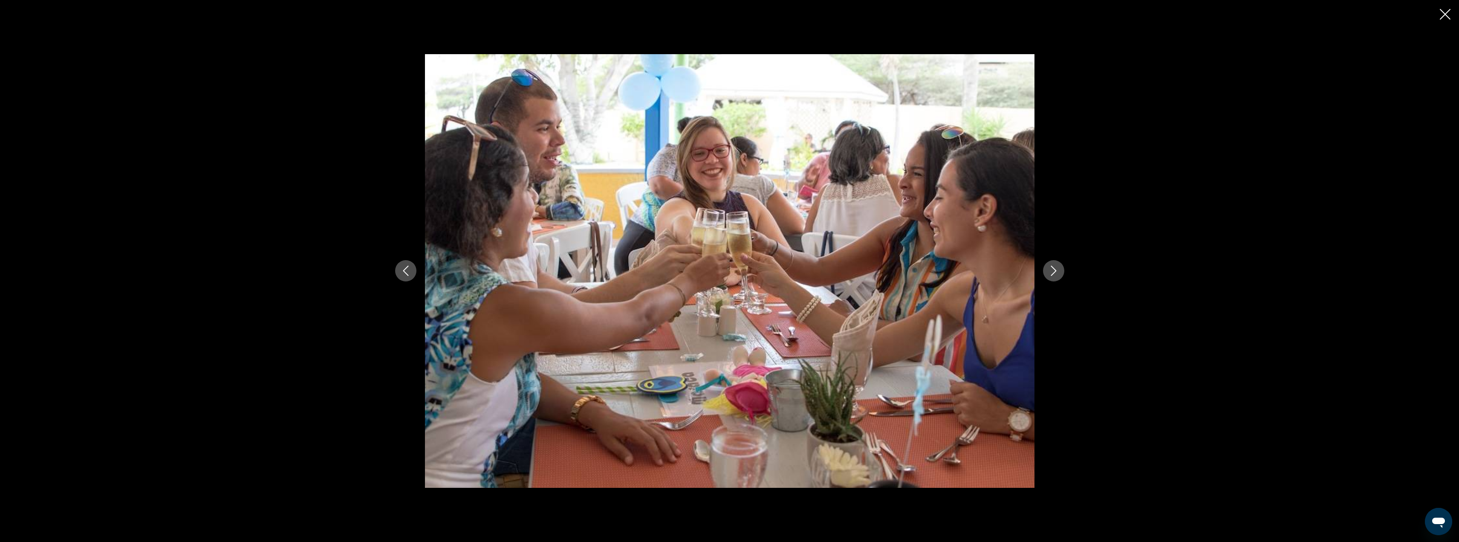
click at [1055, 268] on icon "Next image" at bounding box center [1054, 271] width 10 height 10
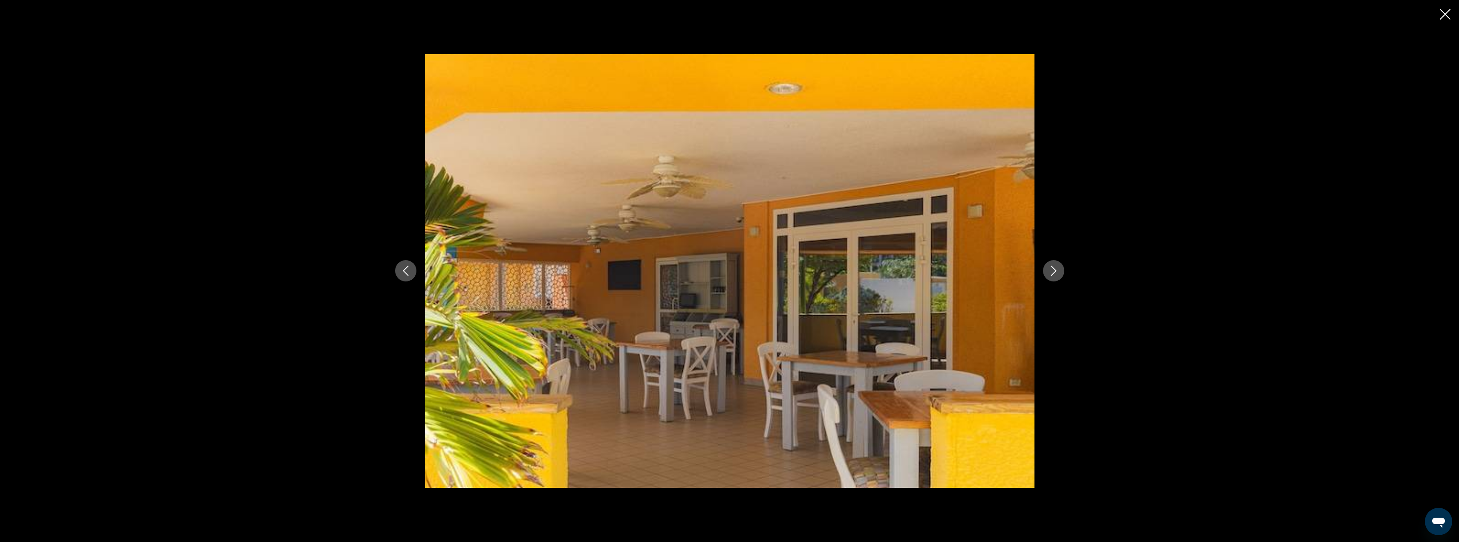
click at [1055, 268] on icon "Next image" at bounding box center [1054, 271] width 10 height 10
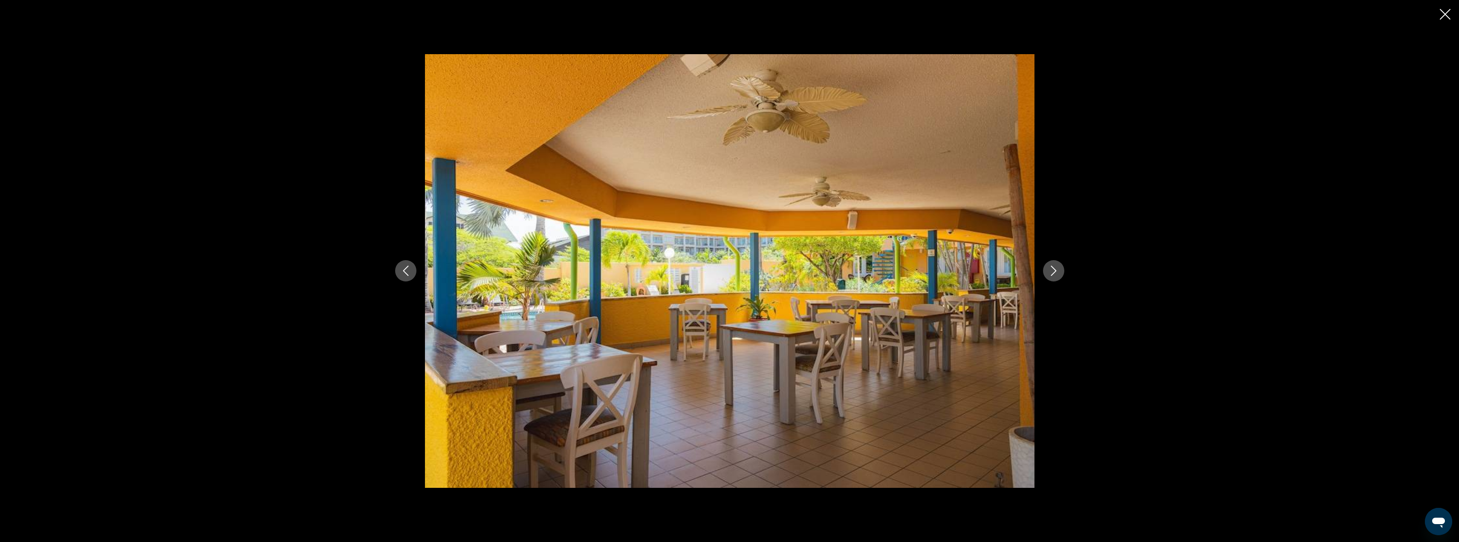
click at [1055, 268] on icon "Next image" at bounding box center [1054, 271] width 10 height 10
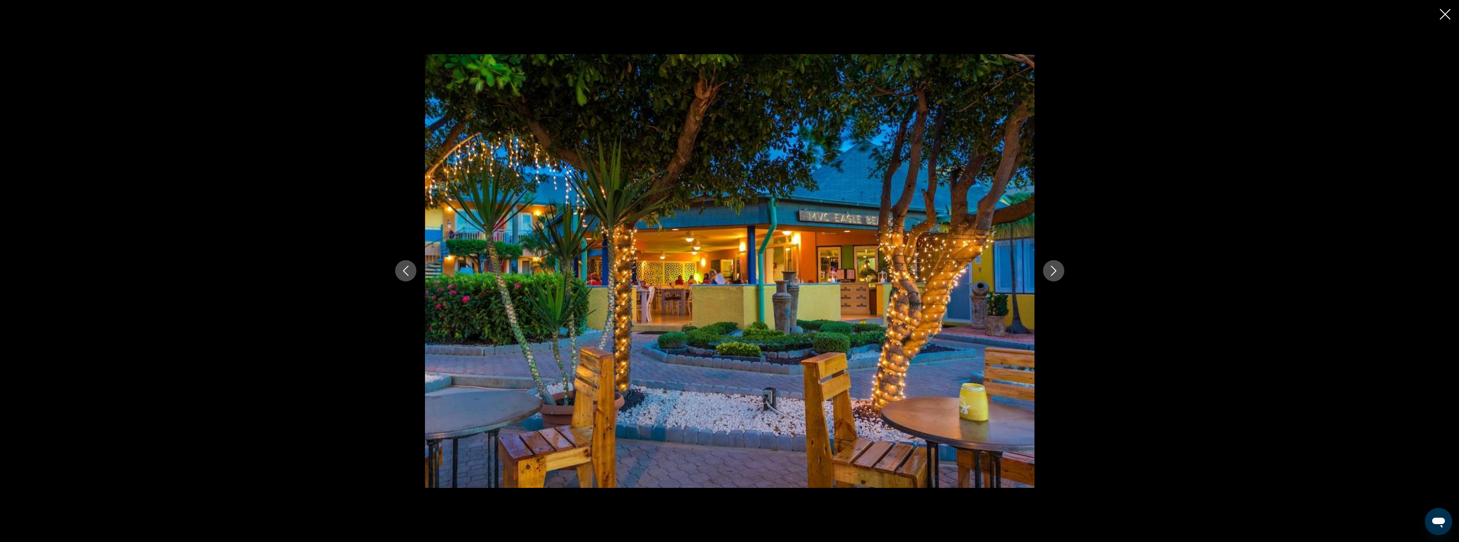
click at [1055, 268] on icon "Next image" at bounding box center [1054, 271] width 10 height 10
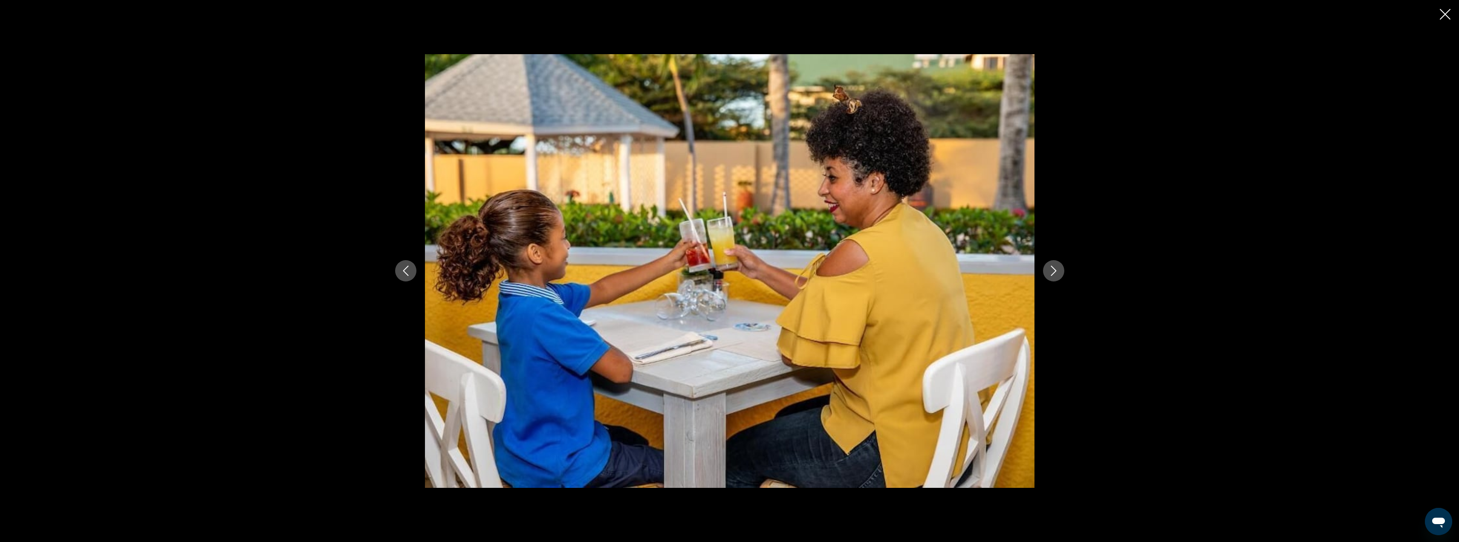
click at [1055, 268] on icon "Next image" at bounding box center [1054, 271] width 10 height 10
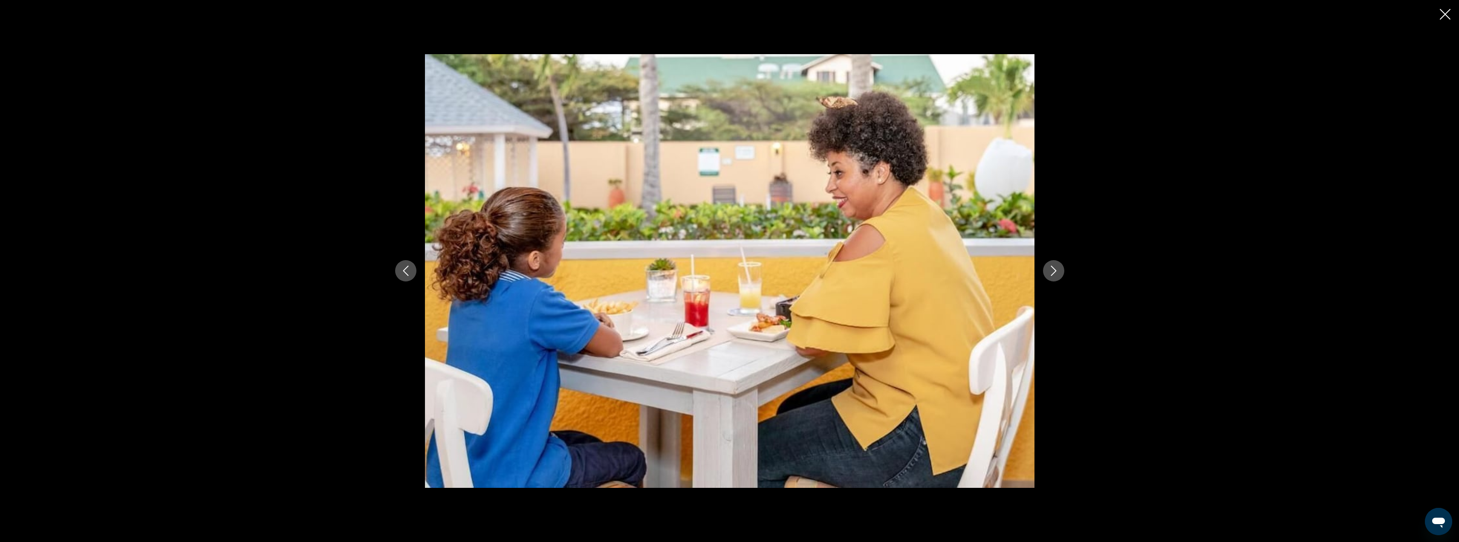
click at [1055, 268] on icon "Next image" at bounding box center [1054, 271] width 10 height 10
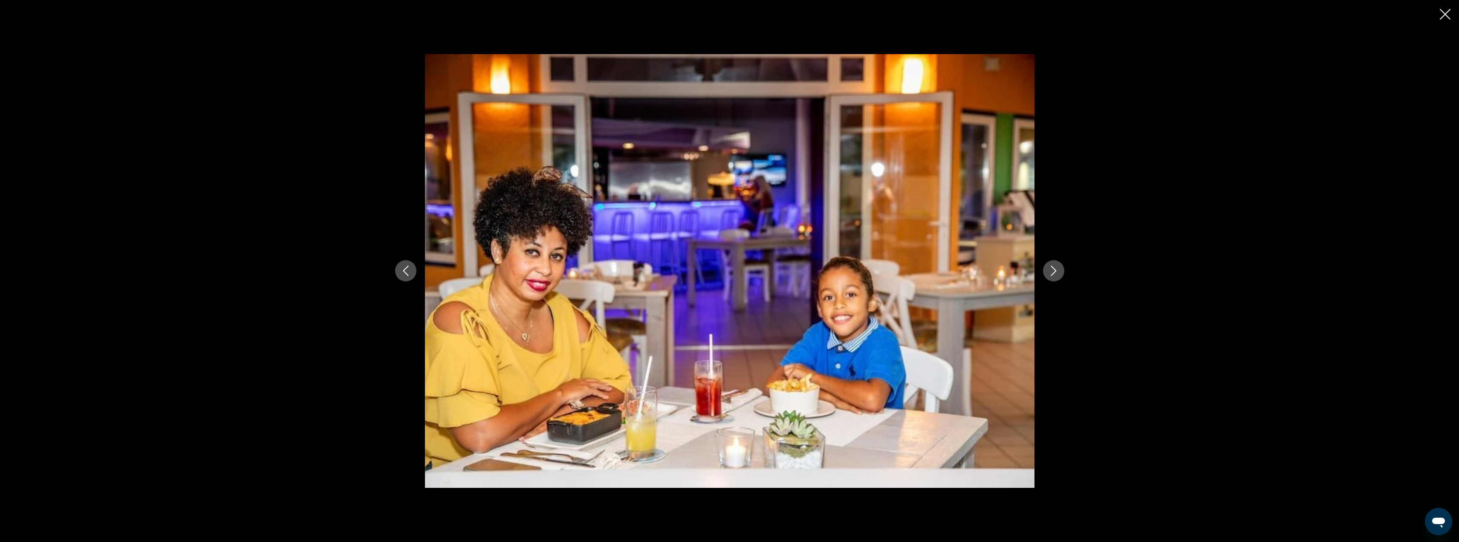
click at [1055, 268] on icon "Next image" at bounding box center [1054, 271] width 10 height 10
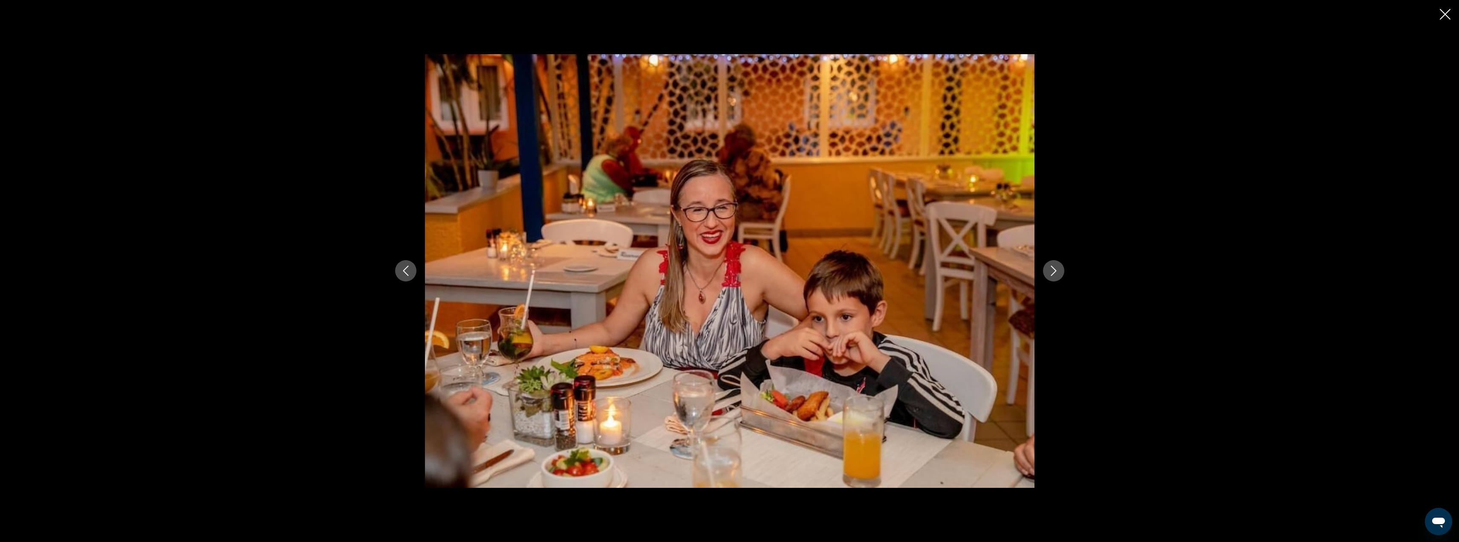
click at [1055, 268] on icon "Next image" at bounding box center [1054, 271] width 10 height 10
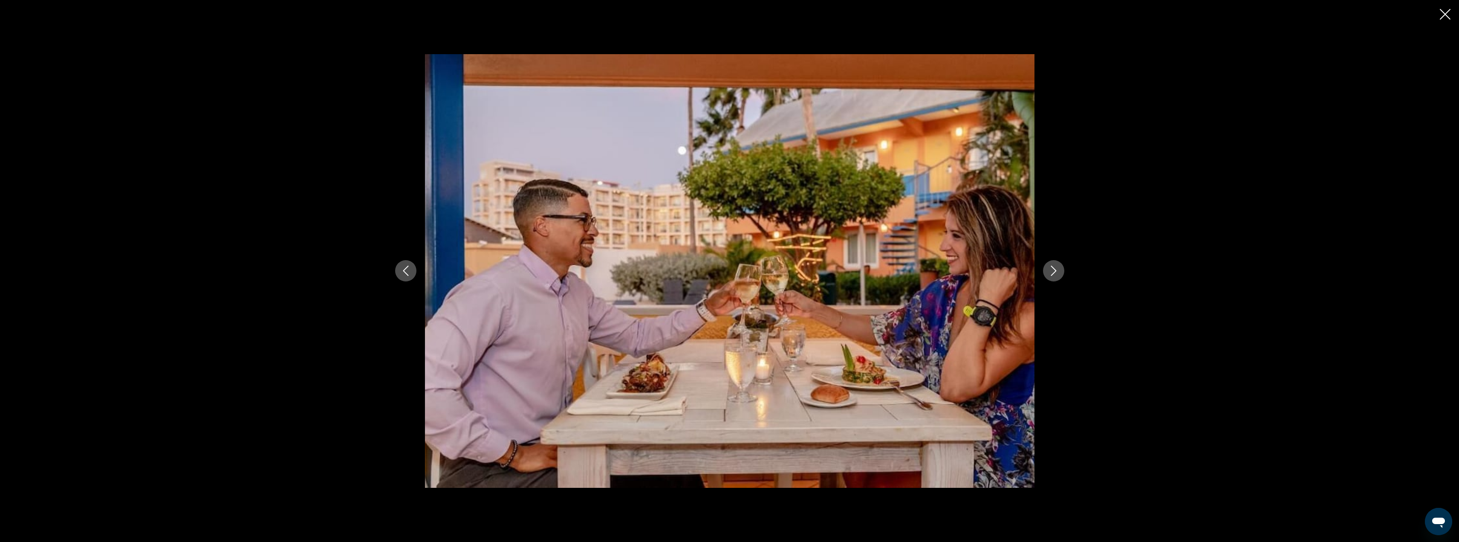
click at [1055, 268] on icon "Next image" at bounding box center [1054, 271] width 10 height 10
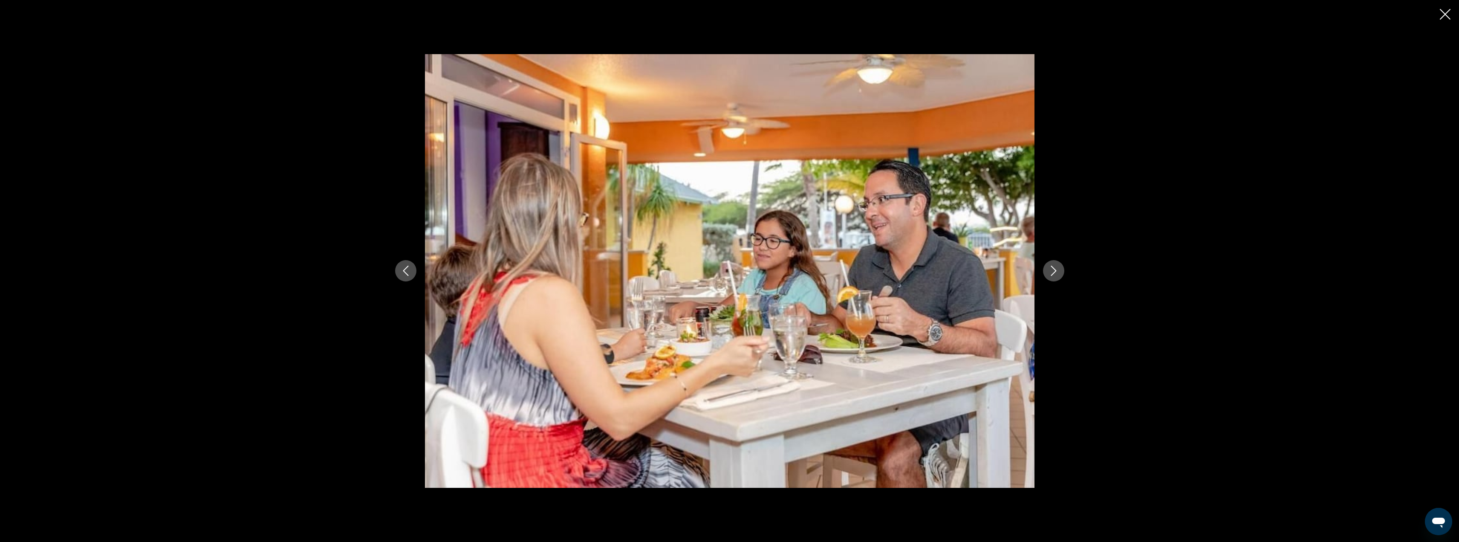
click at [1055, 268] on icon "Next image" at bounding box center [1054, 271] width 10 height 10
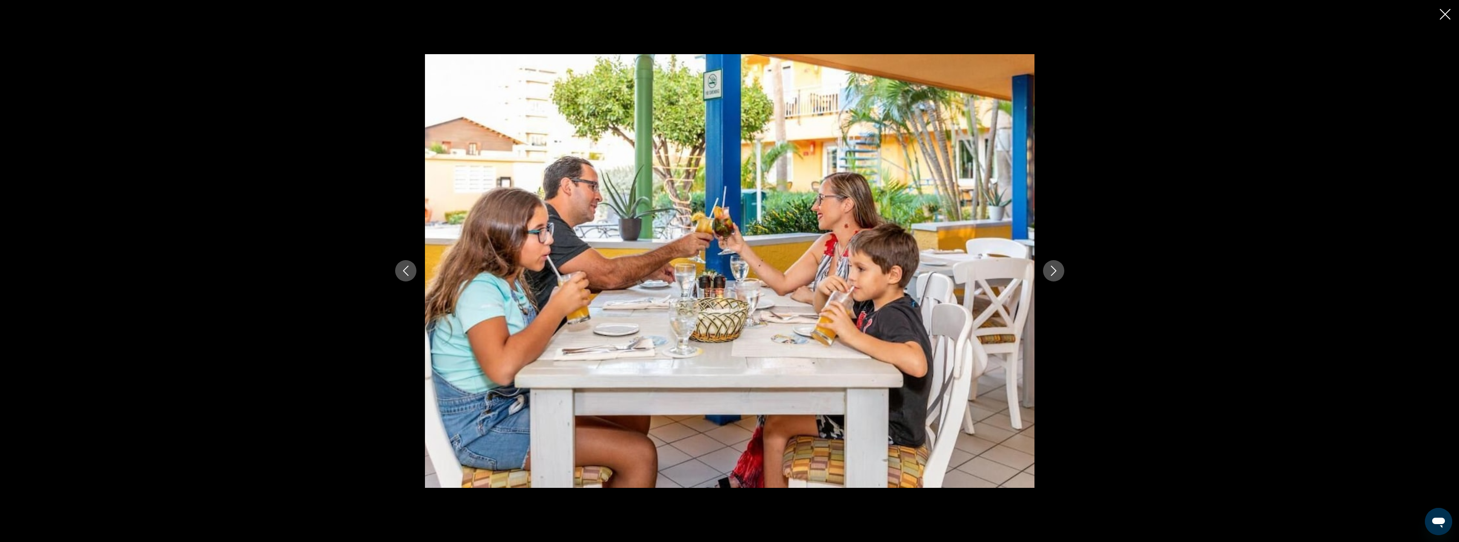
click at [1444, 17] on icon "Close slideshow" at bounding box center [1445, 14] width 11 height 11
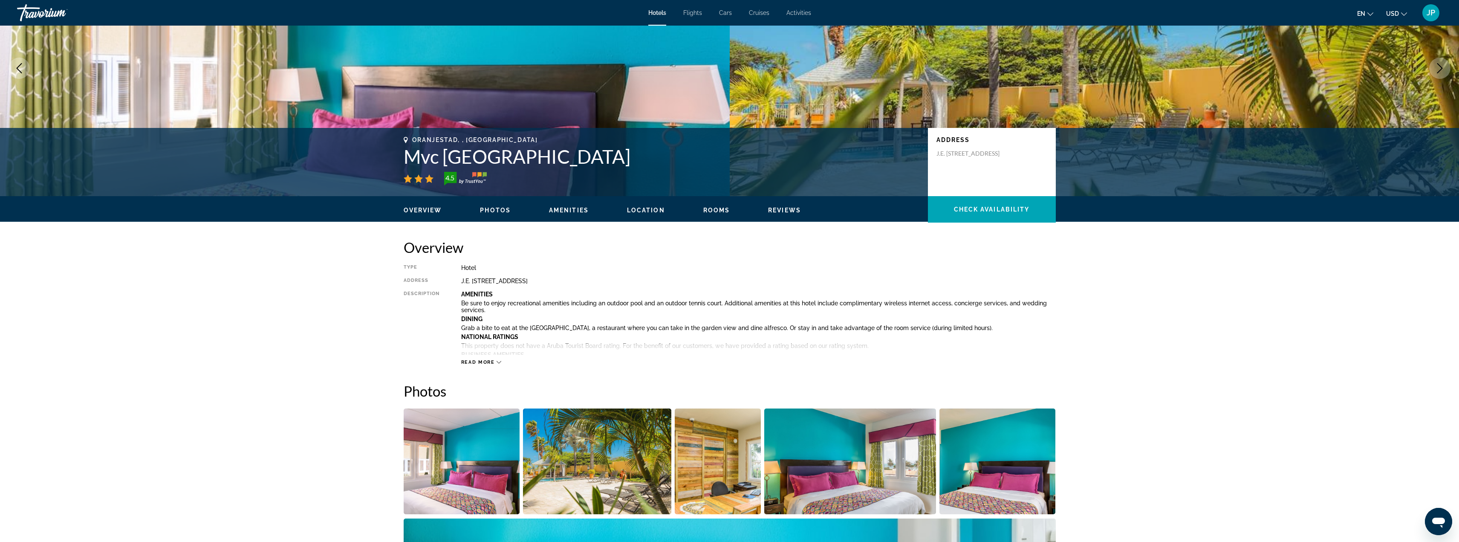
scroll to position [43, 0]
